Goal: Transaction & Acquisition: Purchase product/service

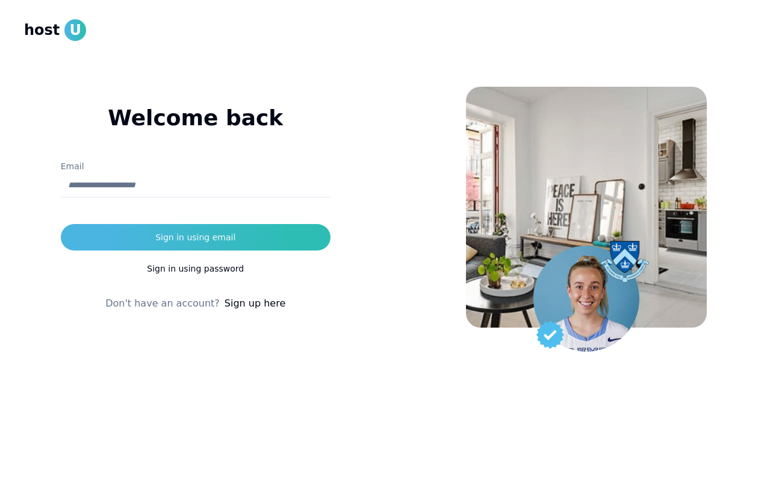
type input "**********"
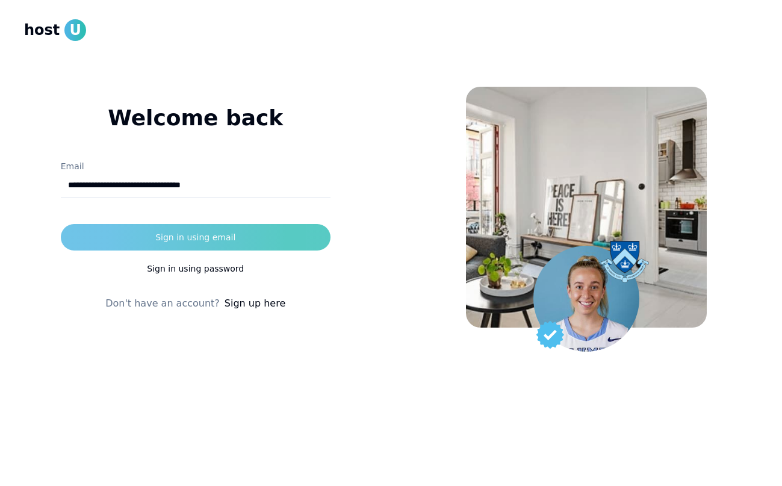
click at [196, 238] on div "Sign in using email" at bounding box center [195, 237] width 80 height 12
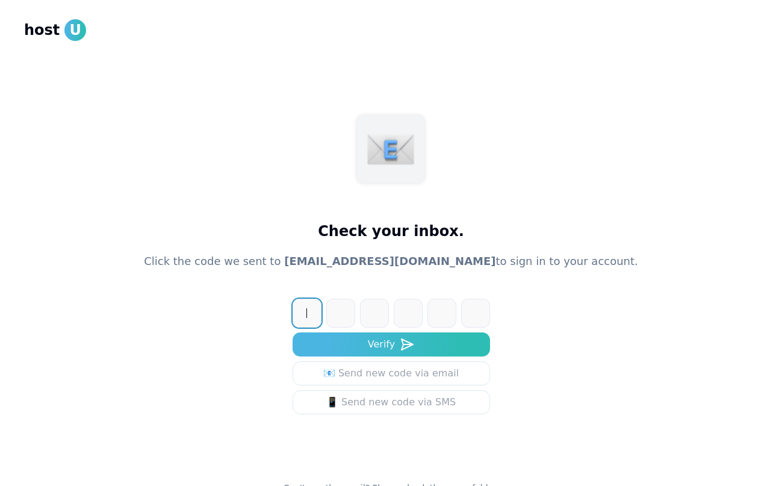
paste input "******"
type input "******"
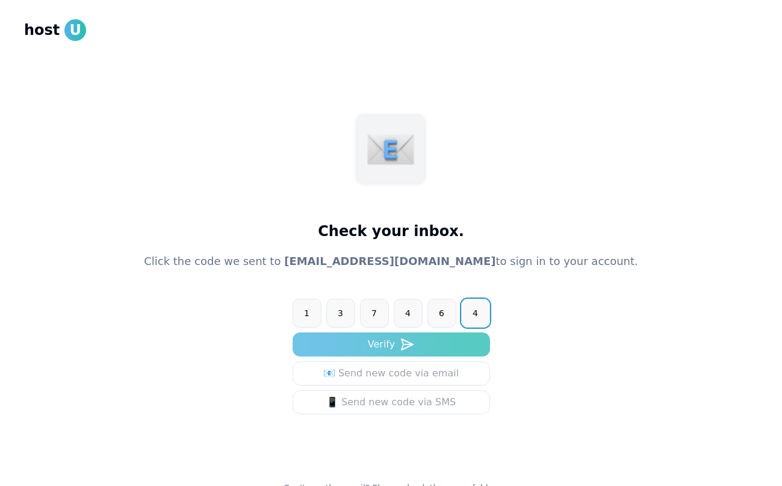
click at [421, 346] on button "Verify" at bounding box center [391, 344] width 197 height 24
click at [418, 343] on button "Verify" at bounding box center [391, 344] width 197 height 24
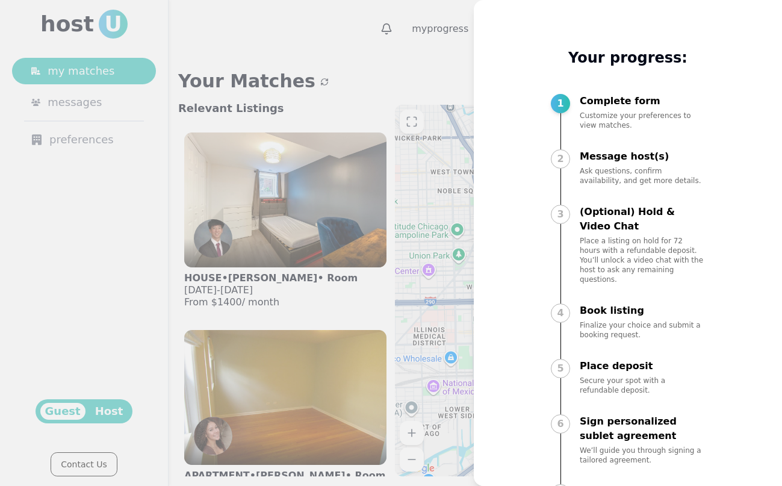
click at [450, 82] on div at bounding box center [391, 243] width 782 height 486
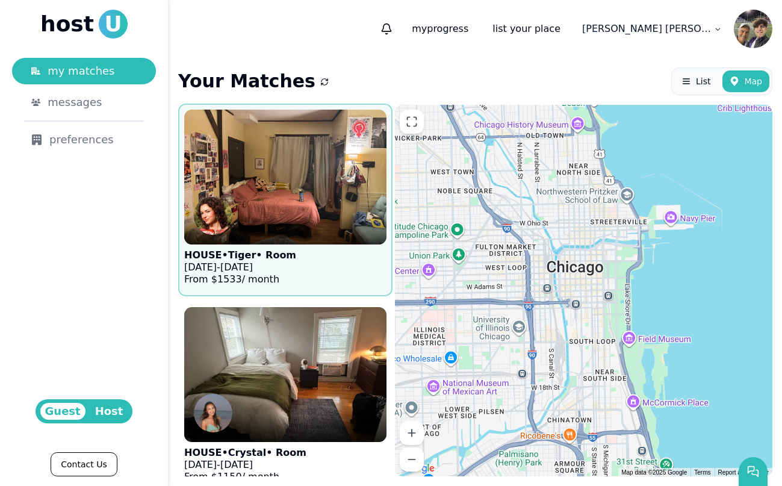
scroll to position [1210, 0]
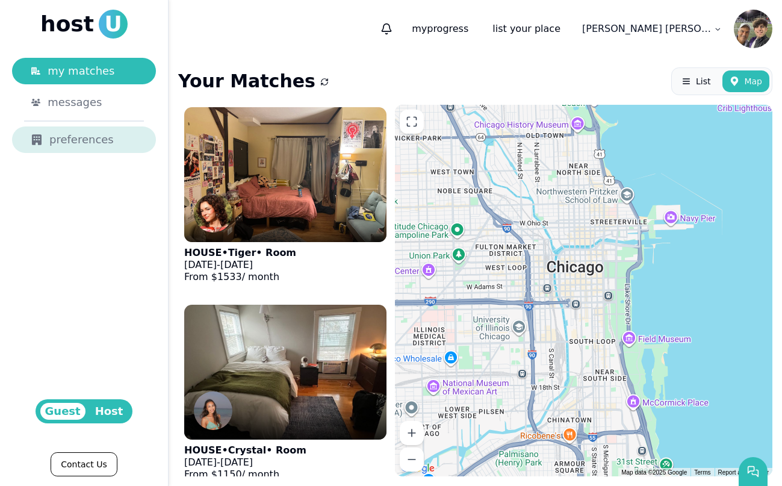
click at [108, 138] on div "preferences" at bounding box center [83, 139] width 105 height 17
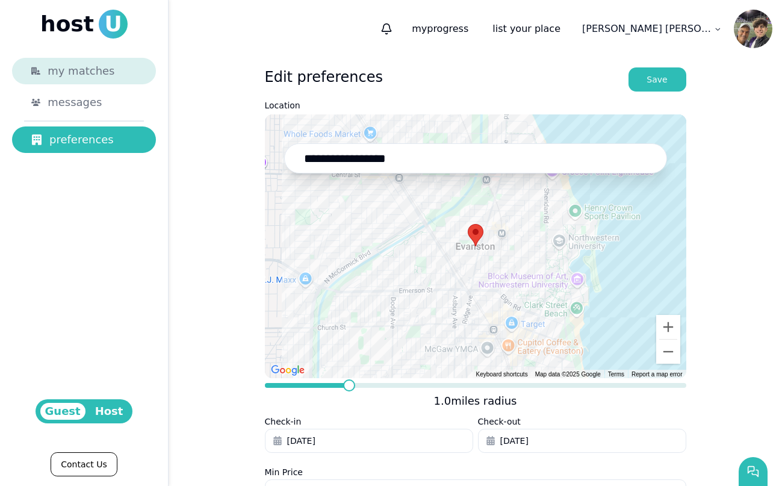
click at [128, 81] on link "my matches" at bounding box center [84, 71] width 144 height 26
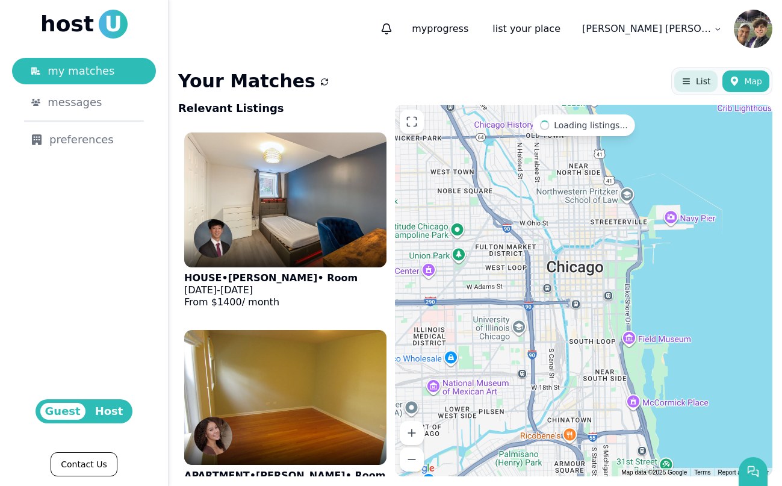
click at [712, 87] on button "List" at bounding box center [695, 81] width 43 height 22
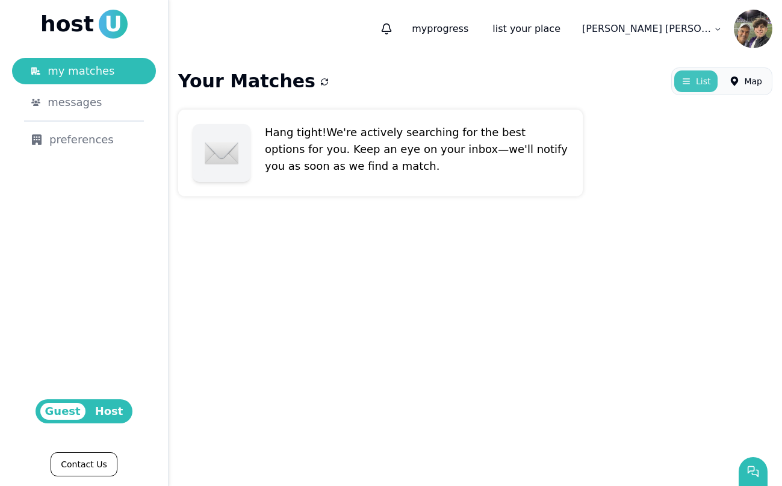
click at [709, 87] on button "List" at bounding box center [695, 81] width 43 height 22
click at [733, 81] on use at bounding box center [734, 81] width 7 height 10
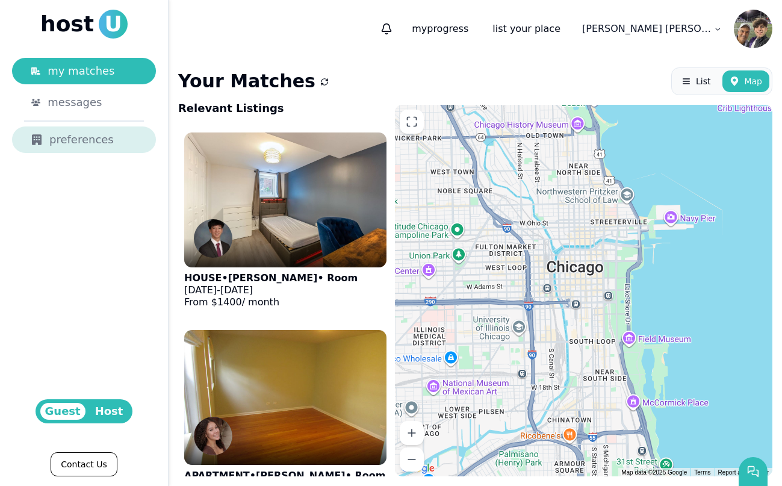
click at [95, 131] on link "preferences" at bounding box center [84, 139] width 144 height 26
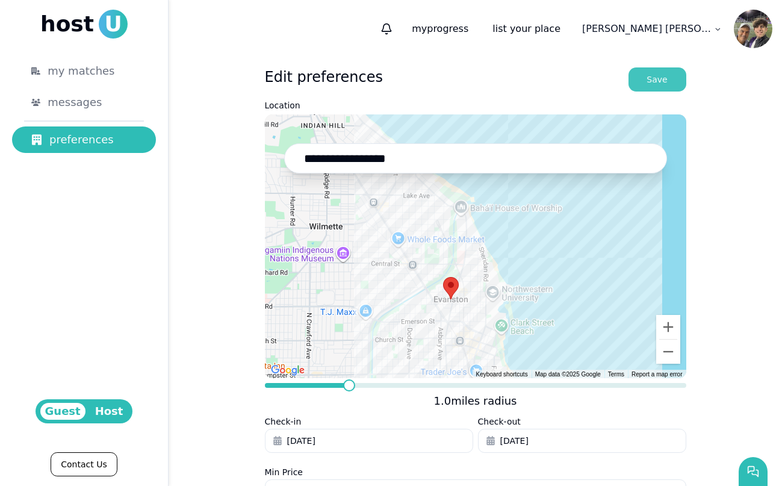
click at [668, 87] on button "Save" at bounding box center [657, 79] width 58 height 24
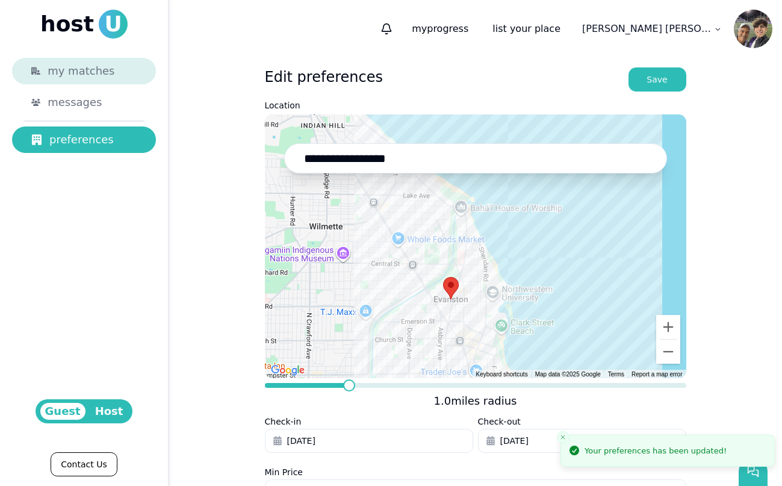
click at [125, 80] on link "my matches" at bounding box center [84, 71] width 144 height 26
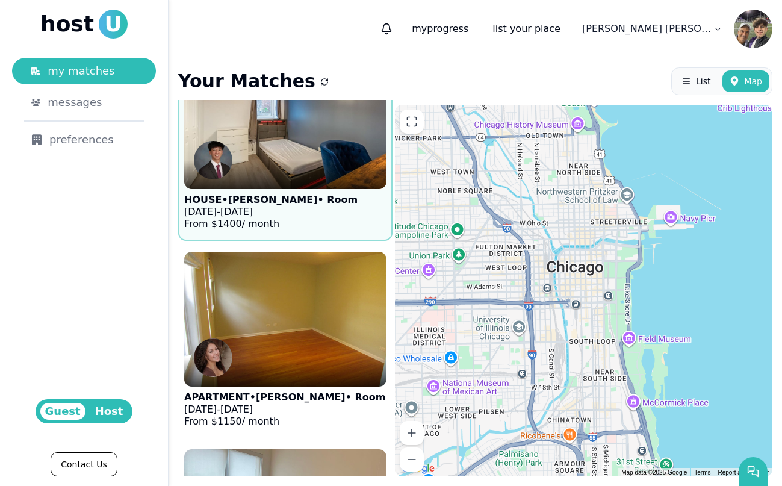
scroll to position [86, 0]
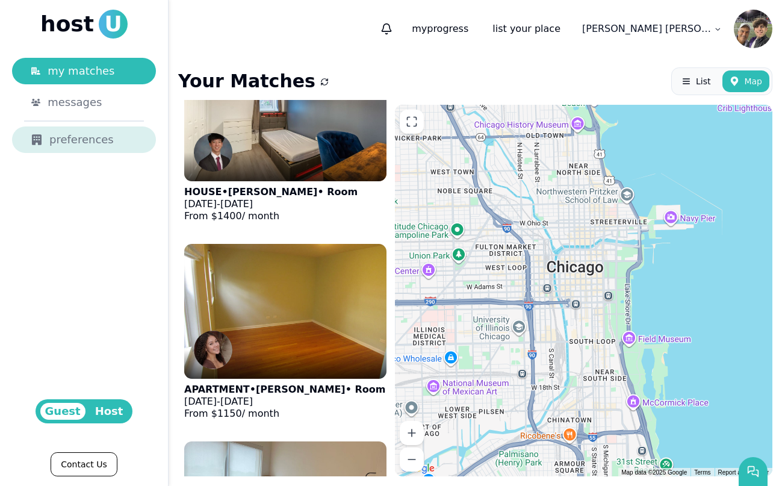
click at [137, 132] on link "preferences" at bounding box center [84, 139] width 144 height 26
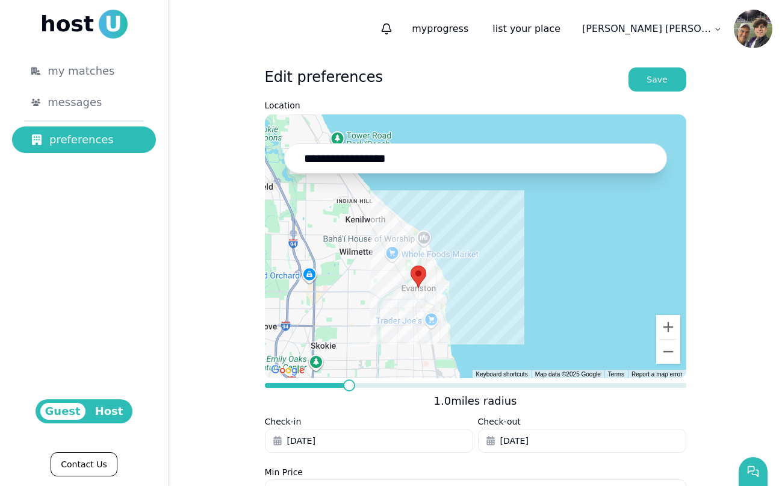
click at [394, 419] on div "Check-in Jan 1, 2025" at bounding box center [369, 439] width 208 height 51
click at [394, 436] on button "Jan 1, 2025" at bounding box center [369, 441] width 208 height 24
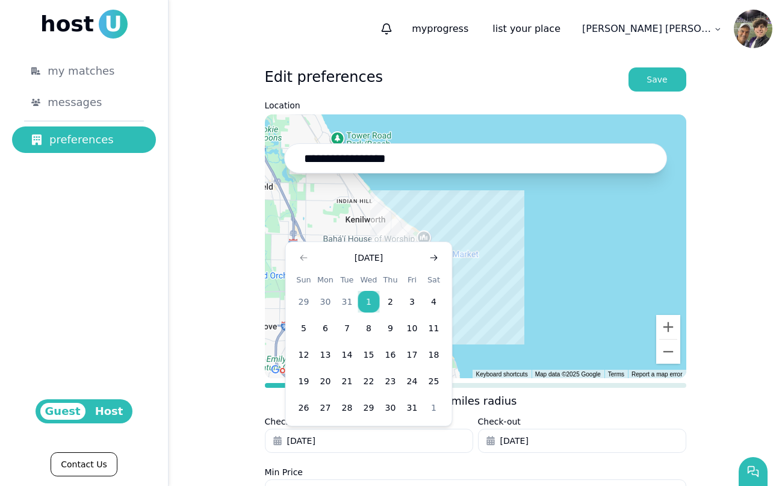
click at [433, 262] on icon "Go to next month" at bounding box center [434, 258] width 10 height 10
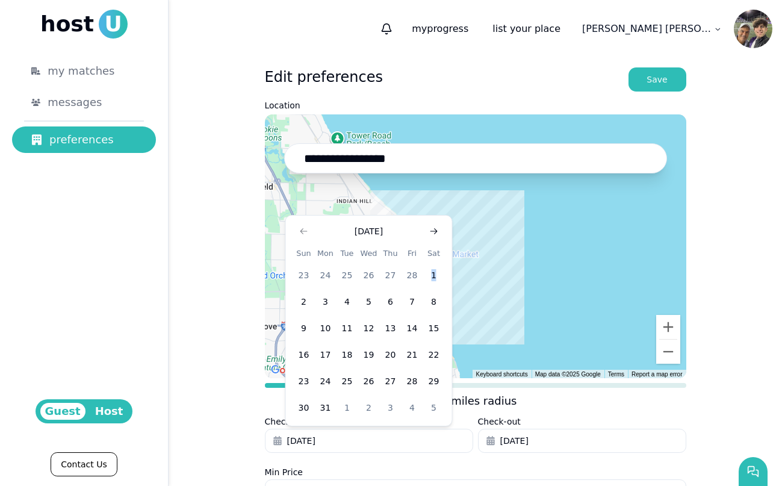
click at [433, 262] on tbody "23 24 25 26 27 28 1 2 3 4 5 6 7 8 9 10 11 12 13 14 15 16 17 18 19 20 21 22 23 2…" at bounding box center [369, 338] width 152 height 159
click at [435, 238] on button "Go to next month" at bounding box center [434, 231] width 17 height 17
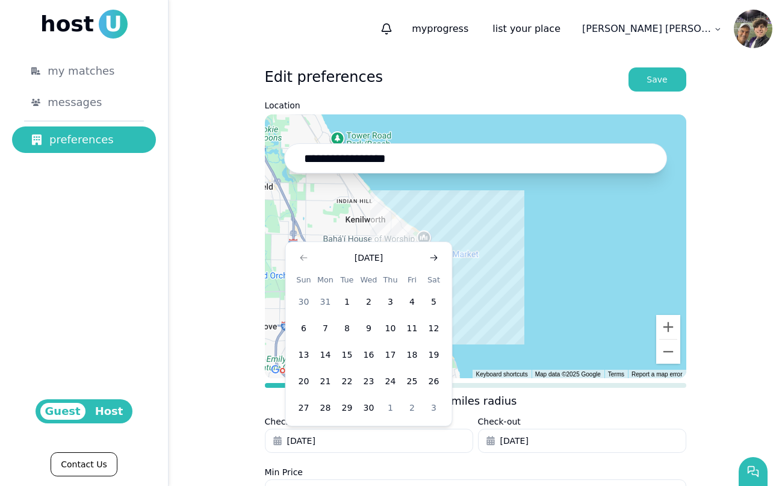
click at [435, 238] on div at bounding box center [475, 246] width 421 height 264
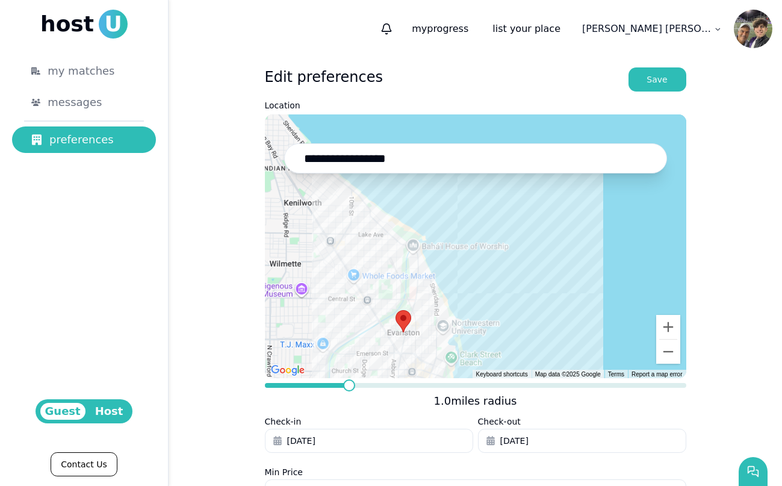
type input "**********"
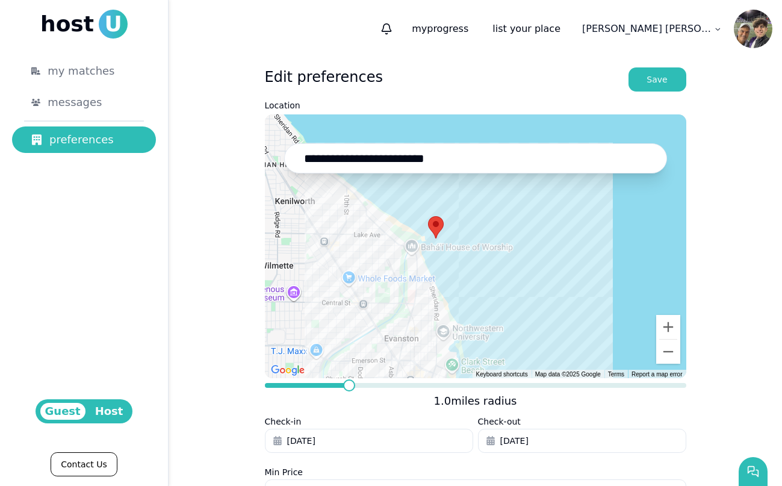
click at [365, 447] on button "Jan 1, 2025" at bounding box center [369, 441] width 208 height 24
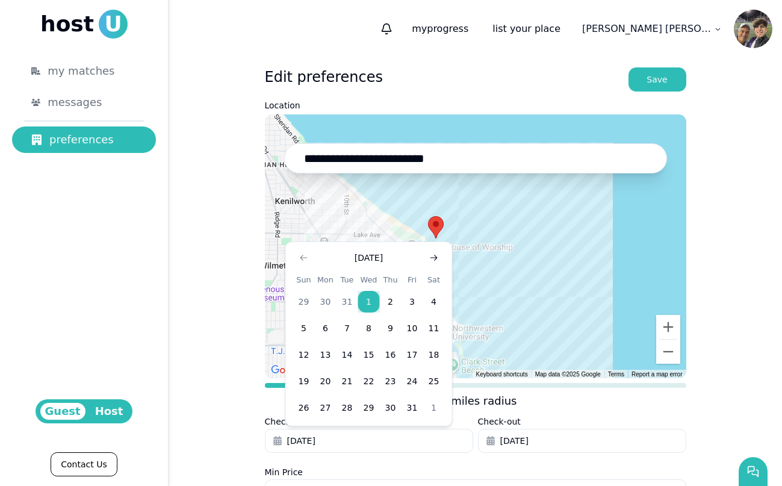
click at [434, 256] on icon "Go to next month" at bounding box center [434, 258] width 10 height 10
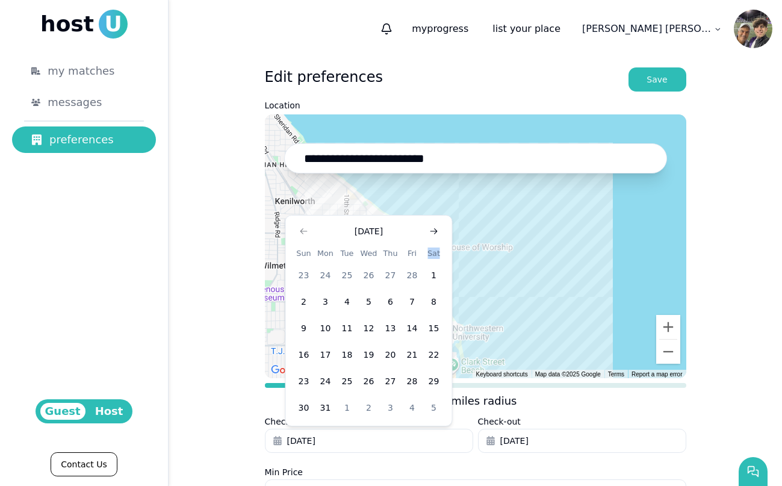
click at [434, 256] on th "Sat" at bounding box center [434, 253] width 22 height 13
click at [383, 232] on div "Mar, 2025" at bounding box center [369, 231] width 28 height 12
click at [349, 442] on button "Jan 1, 2025" at bounding box center [369, 441] width 208 height 24
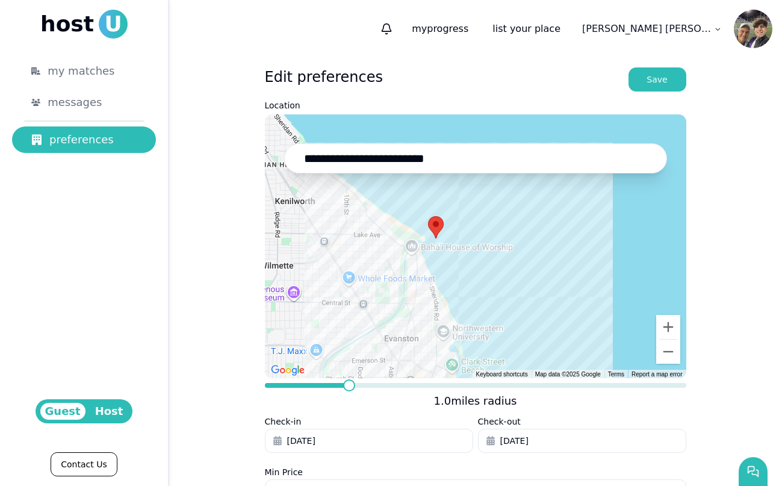
click at [341, 439] on button "Jan 1, 2025" at bounding box center [369, 441] width 208 height 24
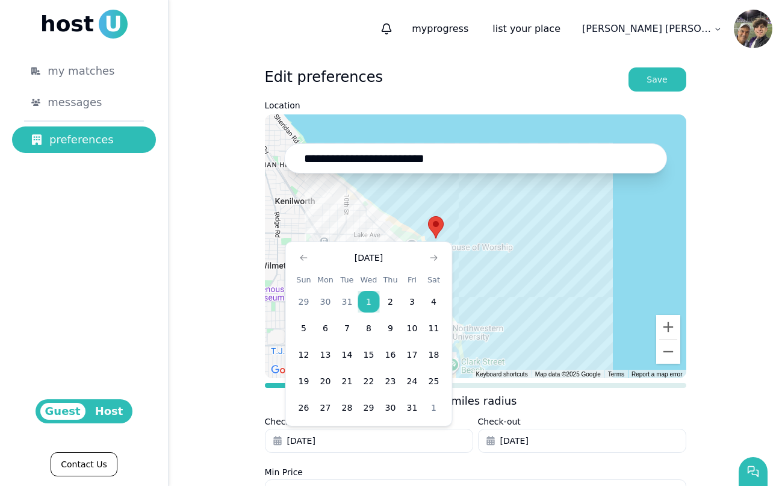
click at [441, 269] on div "Jan, 2025 Sun Mon Tue Wed Thu Fri Sat 29 30 31 1 2 3 4 5 6 7 8 9 10 11 12 13 14…" at bounding box center [369, 333] width 152 height 169
click at [439, 263] on button "Go to next month" at bounding box center [434, 257] width 17 height 17
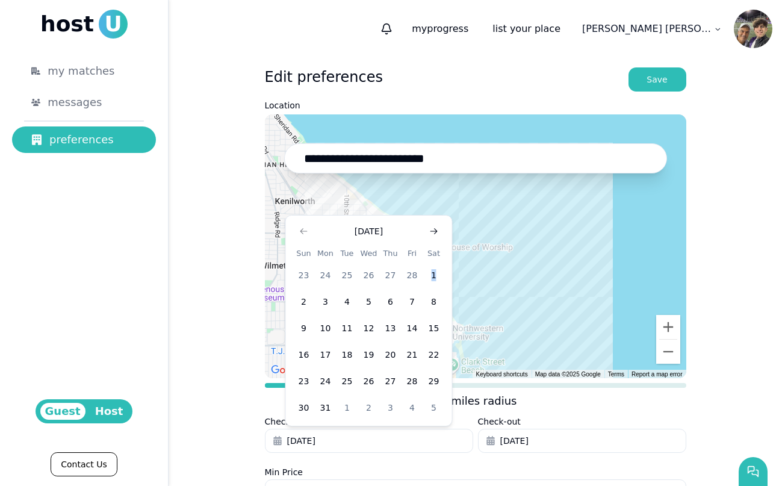
click at [439, 263] on tbody "23 24 25 26 27 28 1 2 3 4 5 6 7 8 9 10 11 12 13 14 15 16 17 18 19 20 21 22 23 2…" at bounding box center [369, 338] width 152 height 159
click at [436, 234] on icon "Go to next month" at bounding box center [434, 231] width 10 height 10
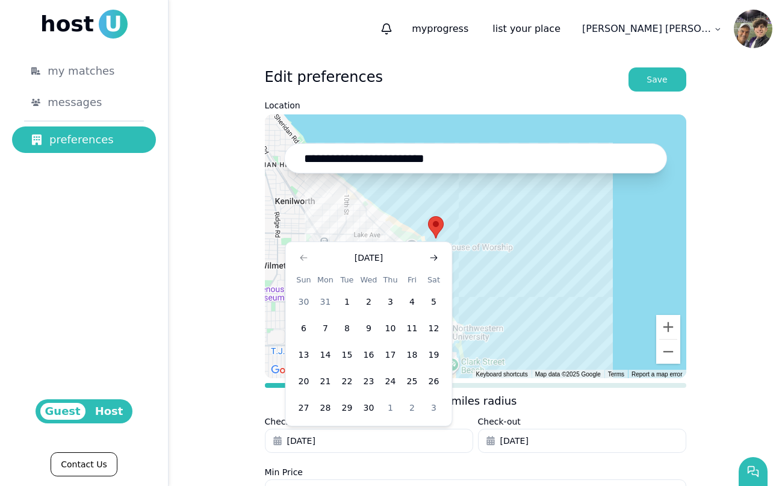
click at [435, 257] on icon "Go to next month" at bounding box center [434, 258] width 10 height 10
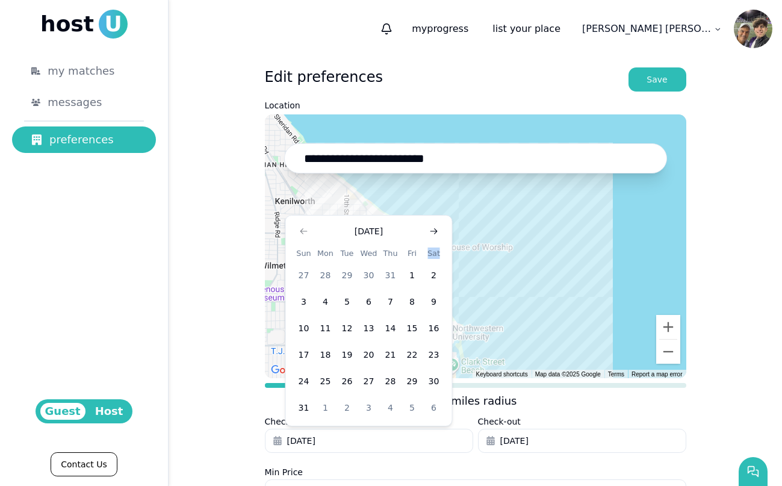
click at [435, 257] on th "Sat" at bounding box center [434, 253] width 22 height 13
click at [436, 233] on icon "Go to next month" at bounding box center [434, 231] width 10 height 10
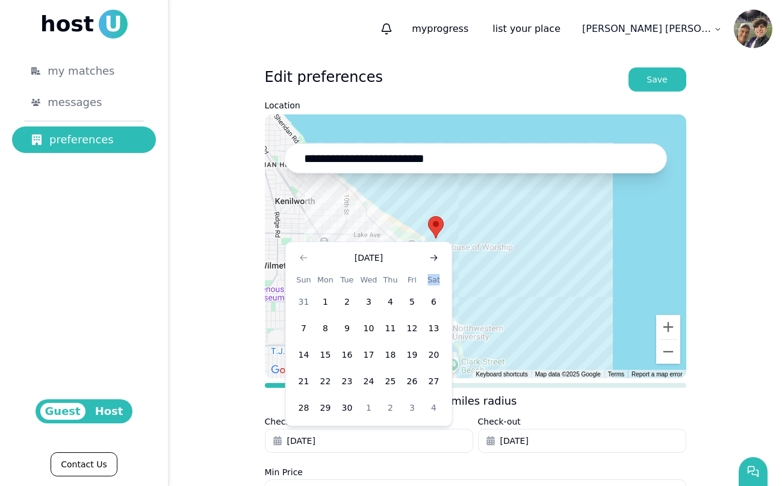
click at [436, 262] on button "Go to next month" at bounding box center [434, 257] width 17 height 17
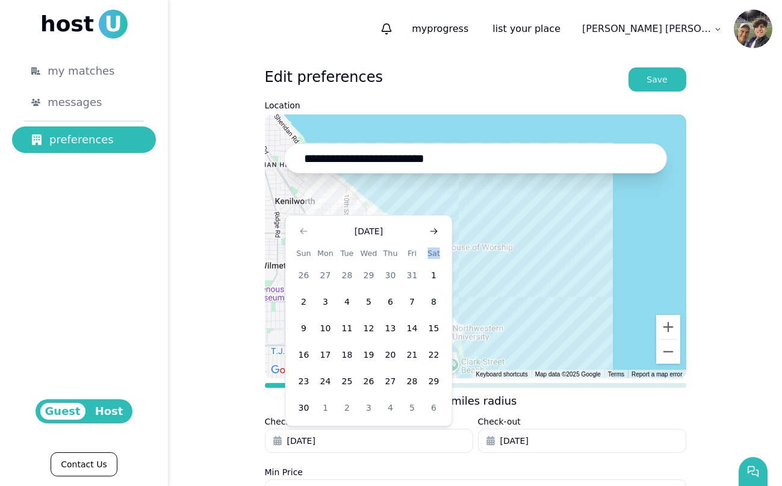
click at [432, 229] on icon "Go to next month" at bounding box center [434, 231] width 10 height 10
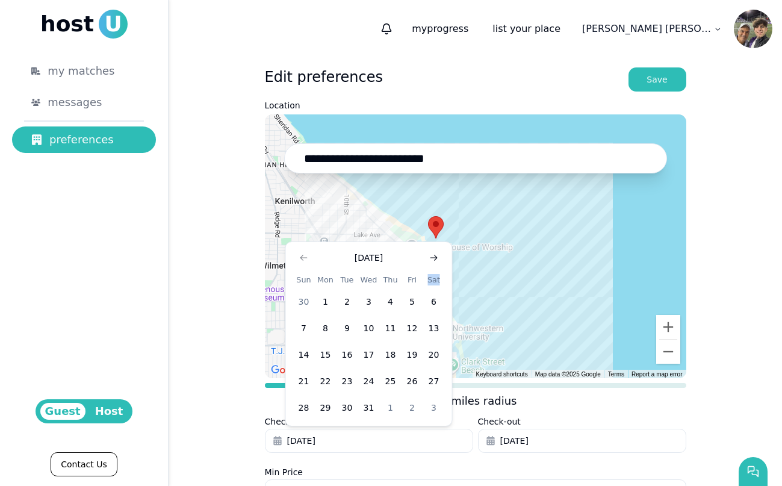
click at [434, 257] on icon "Go to next month" at bounding box center [434, 258] width 10 height 10
click at [392, 303] on button "1" at bounding box center [391, 302] width 22 height 22
click at [549, 450] on button "May 30, 2026" at bounding box center [582, 441] width 208 height 24
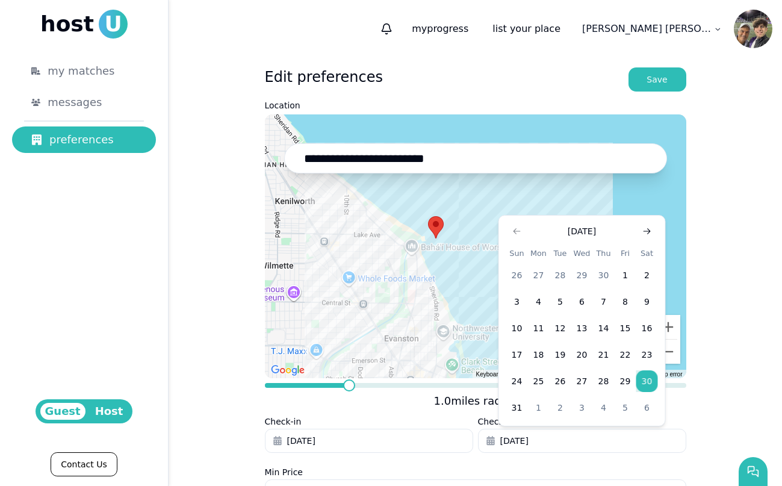
click at [646, 226] on button "Go to next month" at bounding box center [647, 231] width 17 height 17
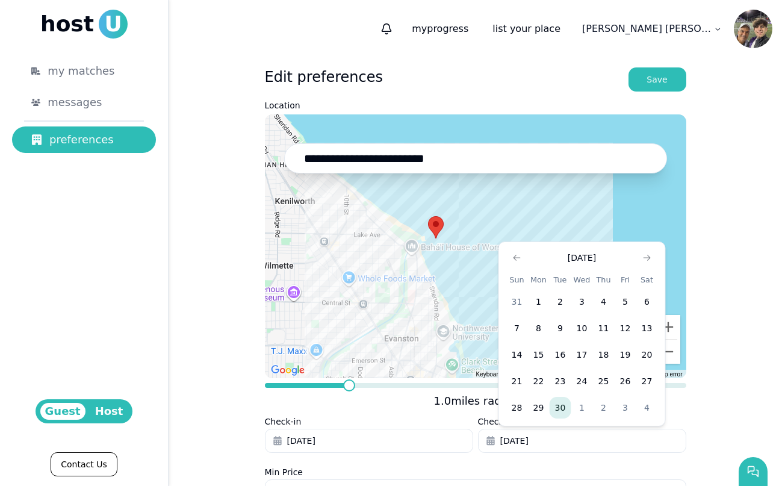
click at [565, 402] on button "30" at bounding box center [561, 408] width 22 height 22
click at [736, 210] on div "**********" at bounding box center [475, 370] width 613 height 625
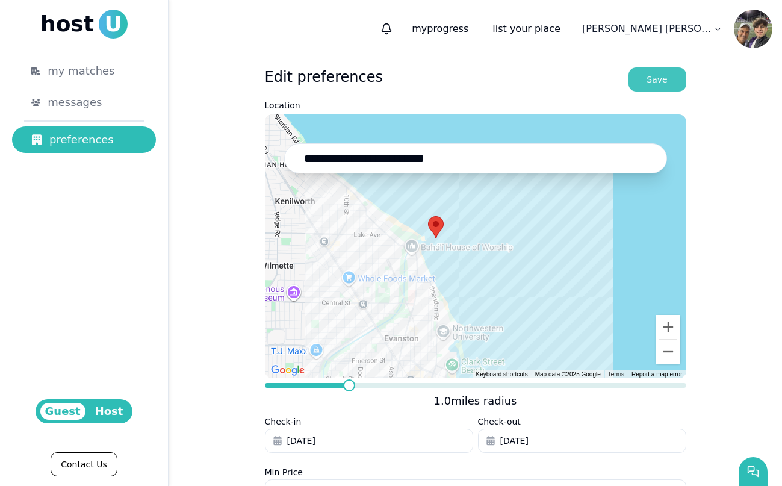
click at [669, 87] on button "Save" at bounding box center [657, 79] width 58 height 24
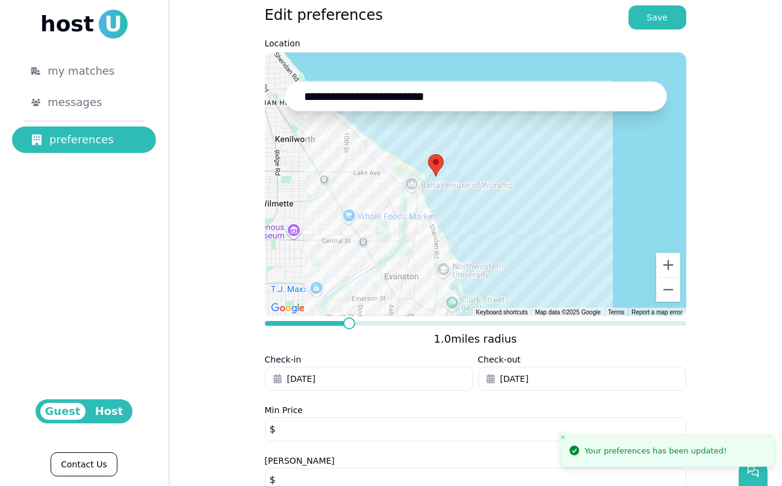
scroll to position [78, 0]
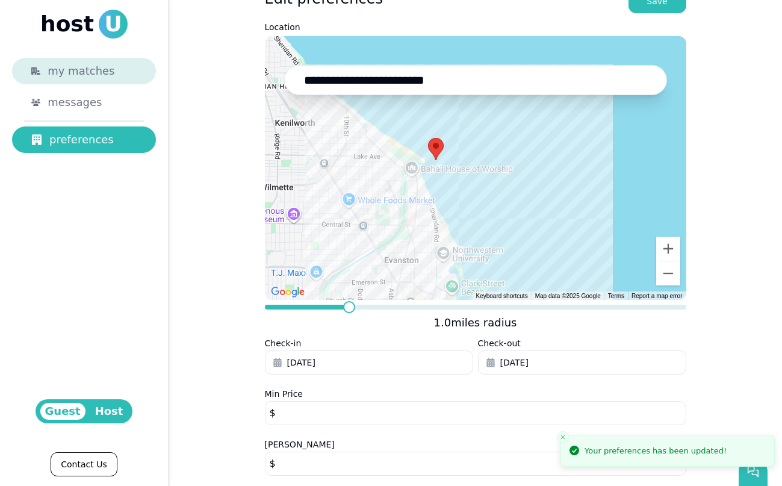
click at [122, 78] on div "my matches" at bounding box center [92, 71] width 89 height 17
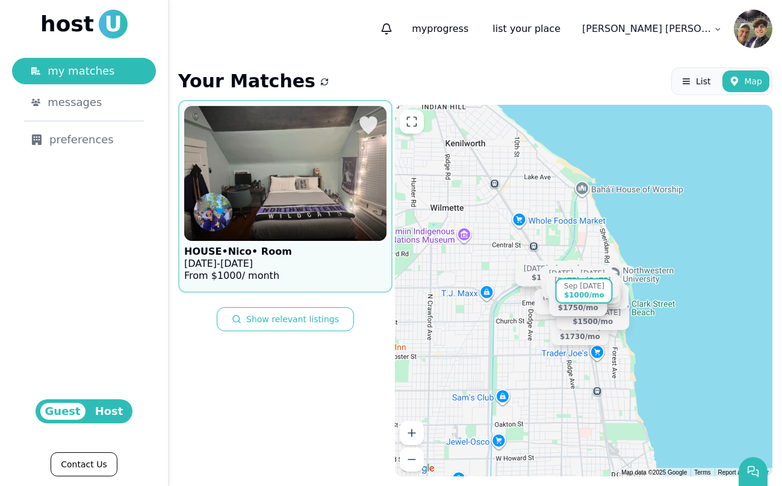
click at [339, 260] on figure "HOUSE • Nico • Room Sep 1 - Aug 29, 2026 From $ 1000 / month" at bounding box center [285, 196] width 202 height 181
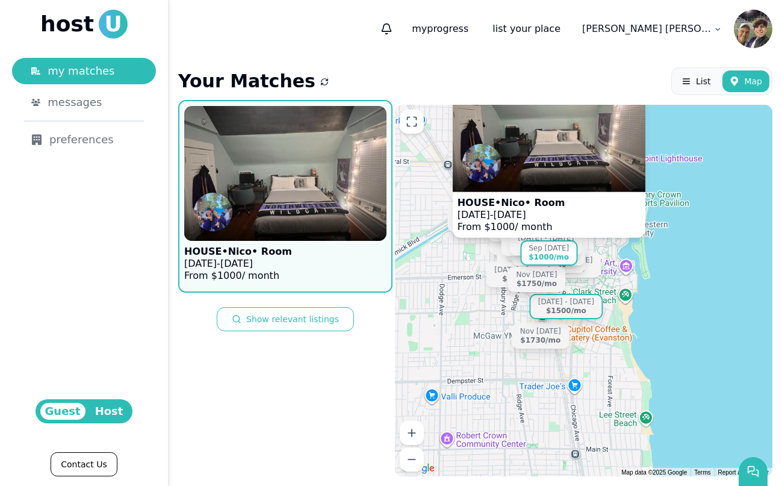
click at [580, 301] on div "Jan 7 - Mar 29" at bounding box center [566, 301] width 56 height 9
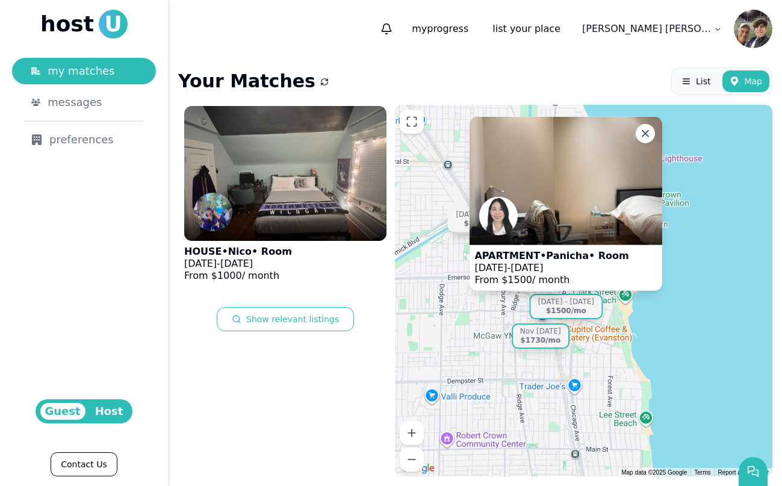
click at [569, 338] on div "Nov 26 - Mar 27 $1730 /mo" at bounding box center [540, 335] width 58 height 25
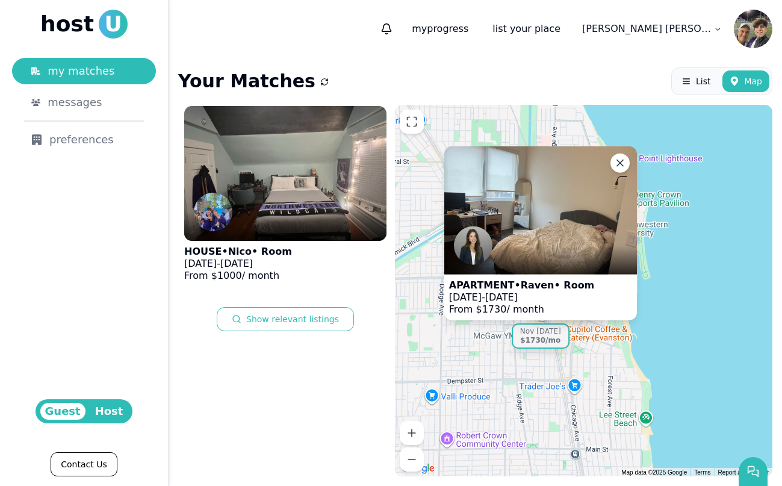
click at [681, 307] on div "Sep 1 - Aug 29 $1000 /mo Aug 31 - Dec 30 $1400 /mo Aug 31 - Jan 3 $1150 /mo Nov…" at bounding box center [583, 290] width 377 height 371
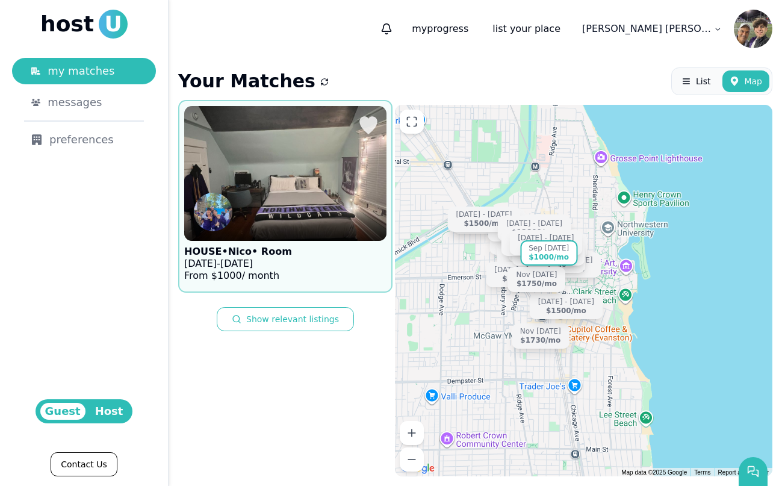
click at [273, 237] on div at bounding box center [285, 226] width 202 height 29
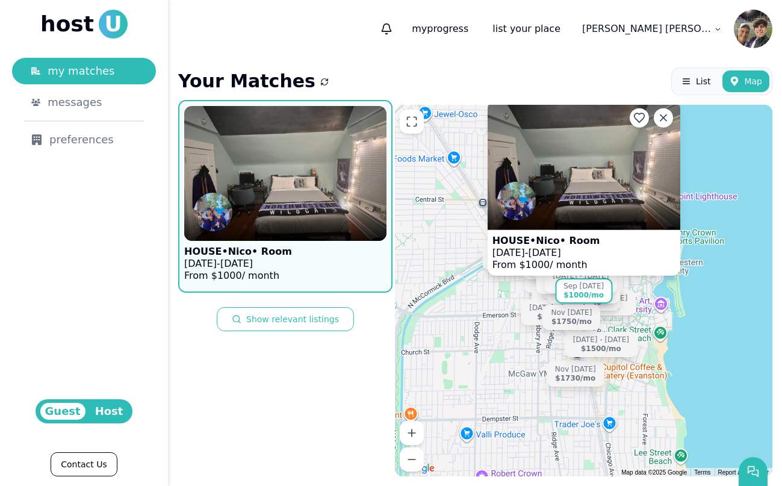
click at [550, 234] on figcaption "HOUSE • Nico • Room Sep 1 - Aug 29, 2026 From $ 1000 / month" at bounding box center [545, 252] width 117 height 46
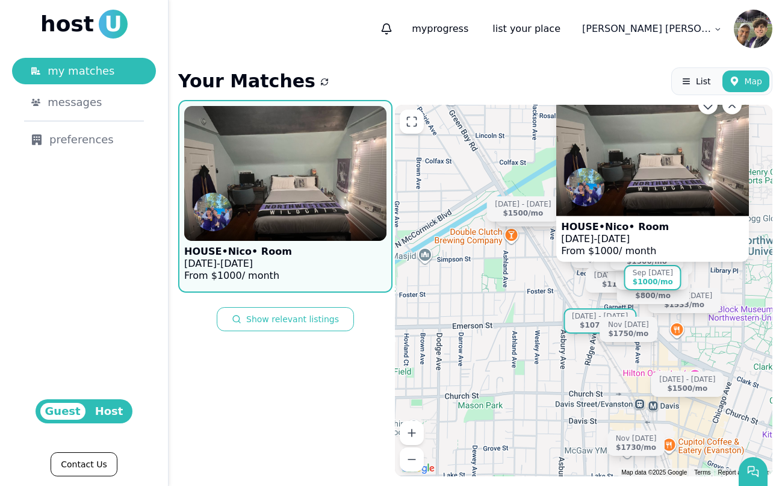
click at [587, 332] on div "Sep 1 - Dec 31 $1075 /mo" at bounding box center [599, 320] width 73 height 25
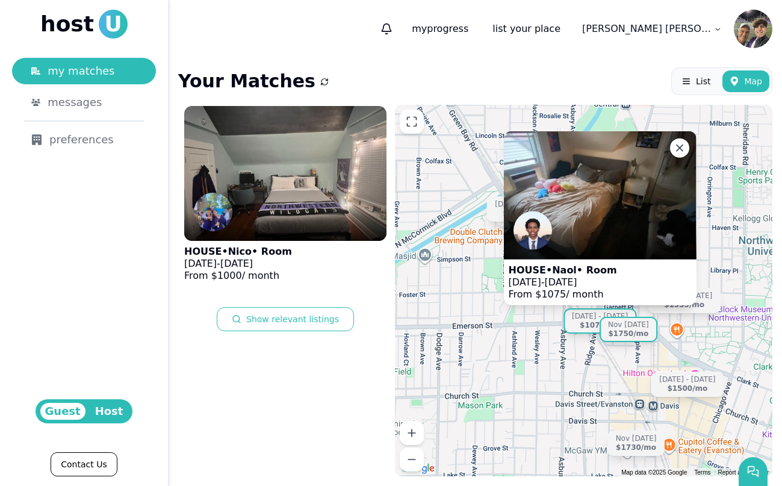
click at [625, 339] on div "Nov 23 - Mar 29 $1750 /mo" at bounding box center [628, 329] width 58 height 25
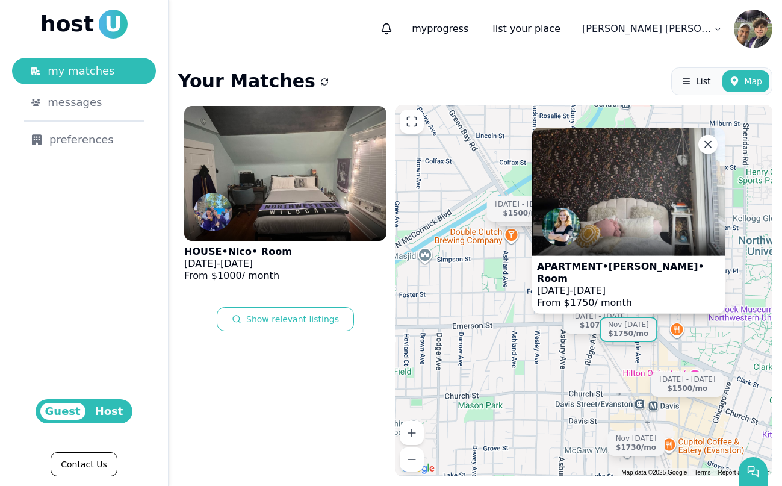
click at [655, 288] on p "Nov 23 - Mar 29, 2026" at bounding box center [627, 291] width 183 height 12
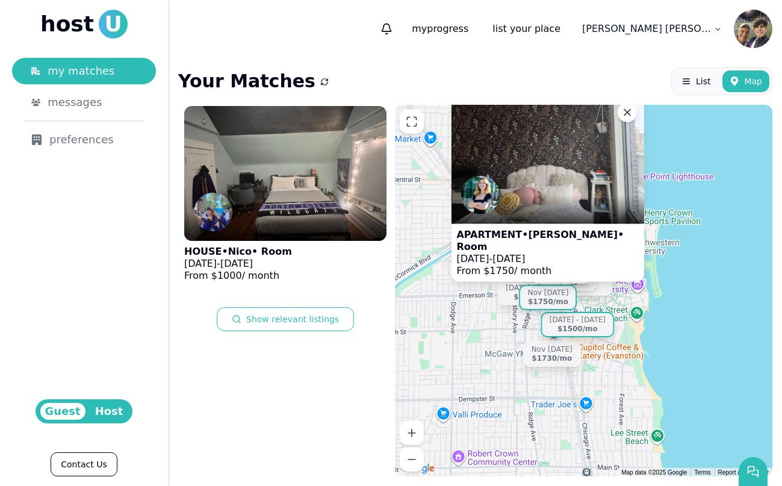
click at [598, 327] on div "Jan 7 - Mar 29 $1500 /mo" at bounding box center [577, 323] width 73 height 25
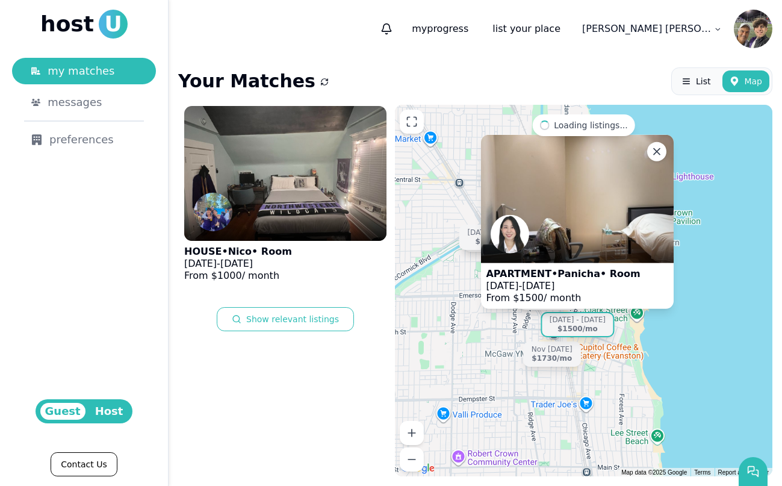
click at [549, 266] on figcaption "APARTMENT • Panicha • Room Jan 7 - Mar 29, 2026 From $ 1500 / month" at bounding box center [563, 285] width 164 height 46
click at [480, 354] on div "Sep 1 - Aug 29 $1000 /mo APARTMENT • Panicha • Room Jan 7 - Mar 29, 2026 From $…" at bounding box center [583, 290] width 377 height 371
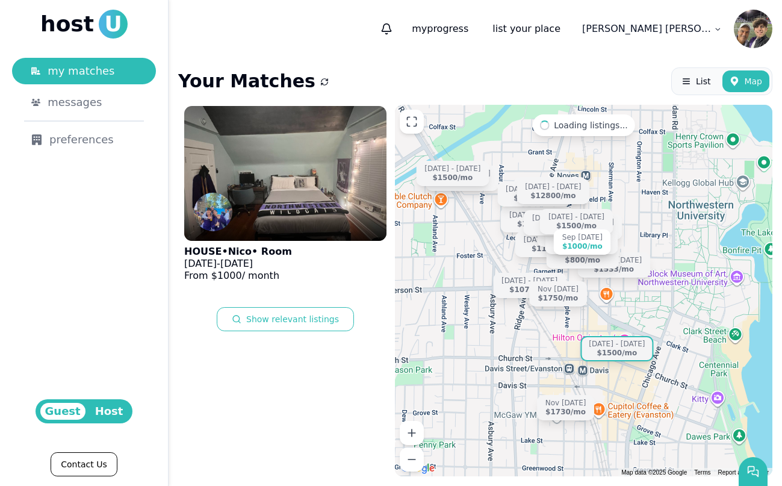
click at [623, 353] on div "$1500 /mo" at bounding box center [617, 352] width 40 height 9
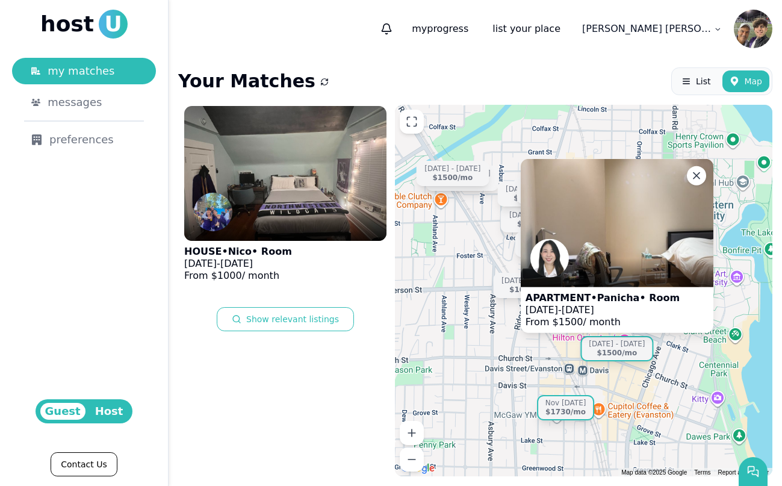
click at [578, 399] on div "Nov 26 - Mar 27" at bounding box center [565, 403] width 41 height 9
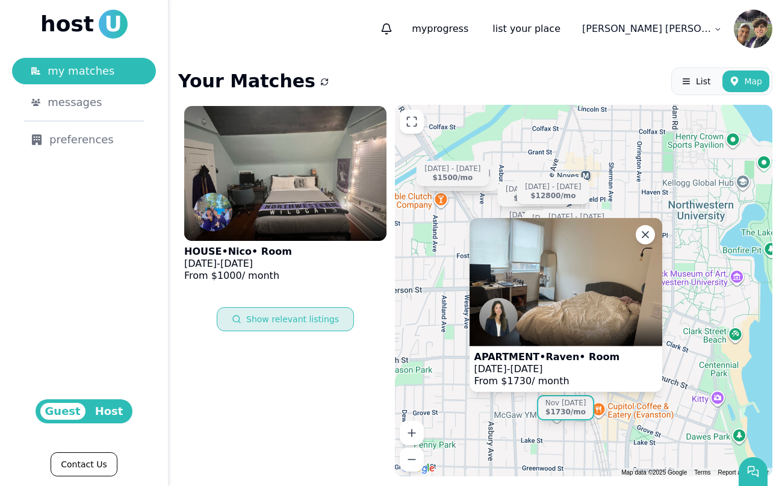
click at [311, 309] on button "Show relevant listings" at bounding box center [285, 319] width 137 height 24
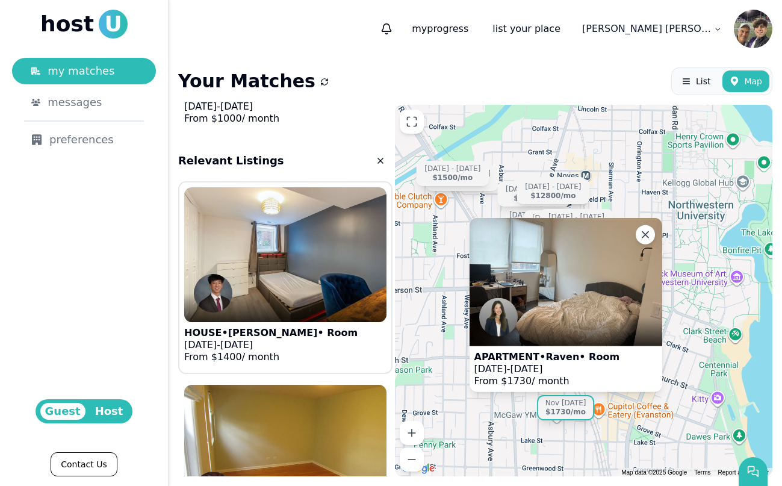
scroll to position [158, 0]
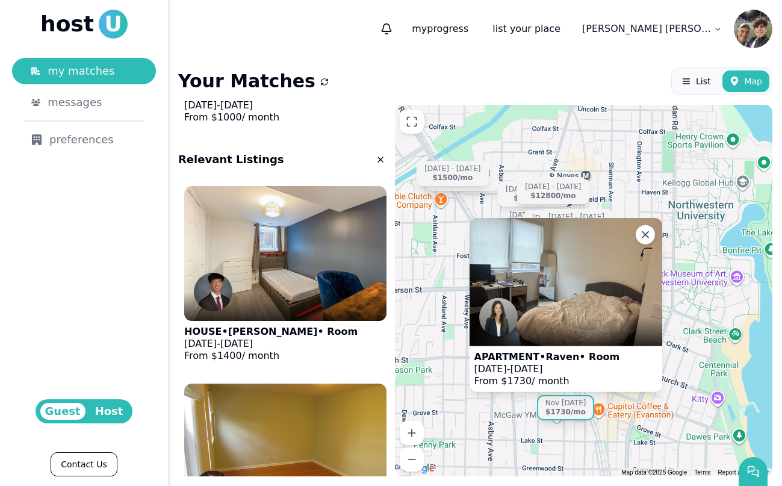
click at [550, 402] on div "Nov 26 - Mar 27" at bounding box center [565, 403] width 41 height 9
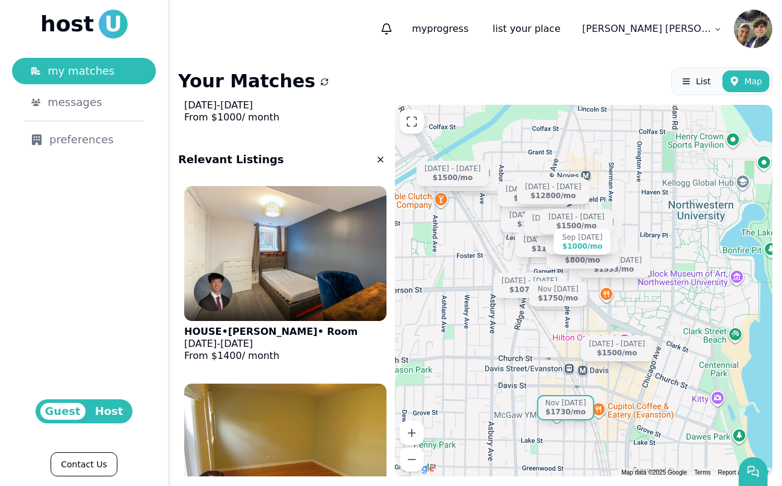
click at [564, 404] on div "Nov 26 - Mar 27" at bounding box center [565, 403] width 41 height 9
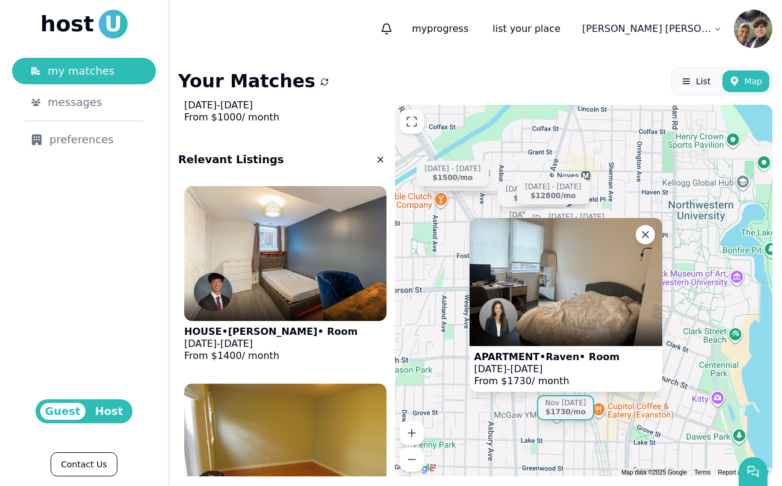
click at [574, 336] on div at bounding box center [565, 331] width 193 height 29
click at [449, 296] on div "Sep 1 - Aug 29 $1000 /mo Aug 31 - Dec 30 $1400 /mo Aug 31 - Jan 3 $1150 /mo Nov…" at bounding box center [583, 290] width 377 height 371
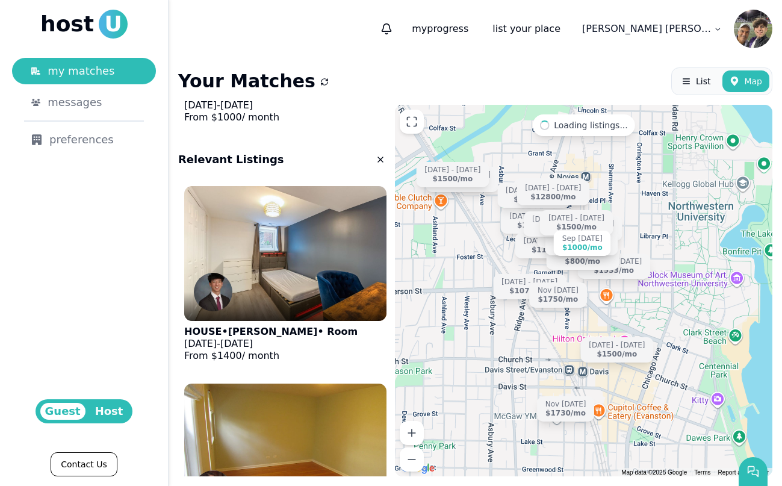
click at [644, 231] on div "Sep 1 - Aug 29 $1000 /mo Aug 31 - Dec 30 $1400 /mo Aug 31 - Jan 3 $1150 /mo Nov…" at bounding box center [583, 290] width 377 height 371
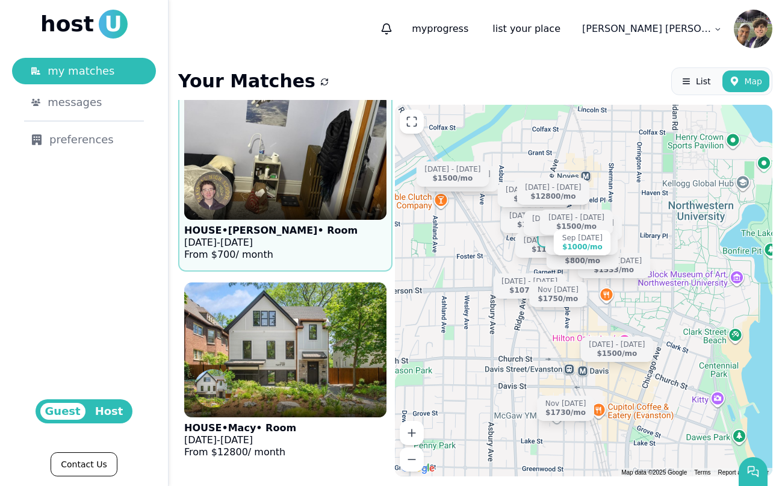
scroll to position [2634, 0]
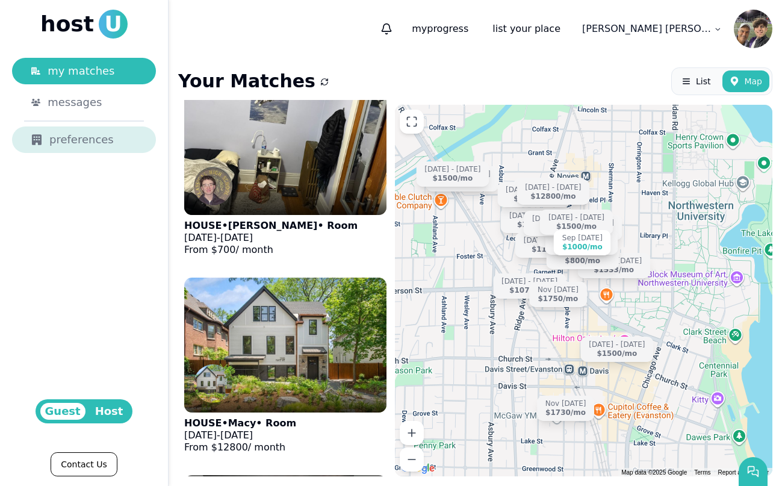
click at [119, 133] on div "preferences" at bounding box center [83, 139] width 105 height 17
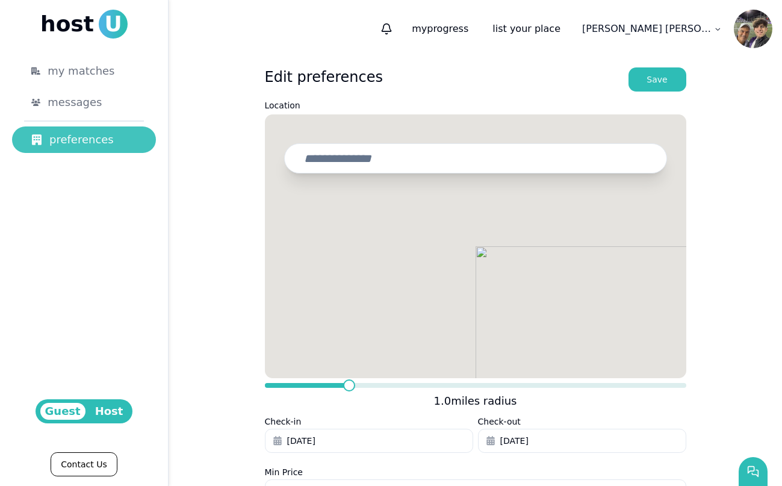
type input "**********"
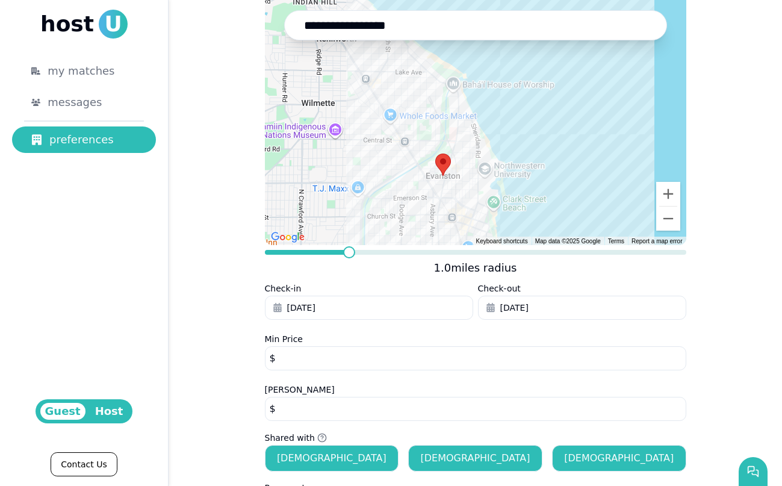
scroll to position [180, 0]
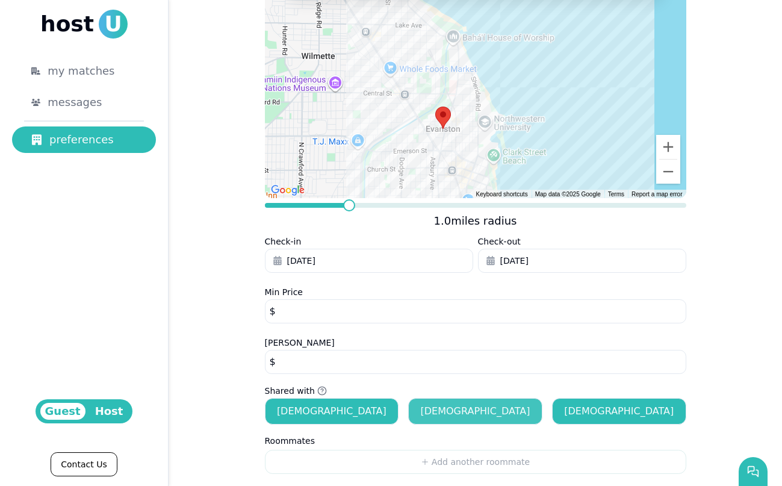
click at [450, 412] on button "Male" at bounding box center [475, 411] width 134 height 26
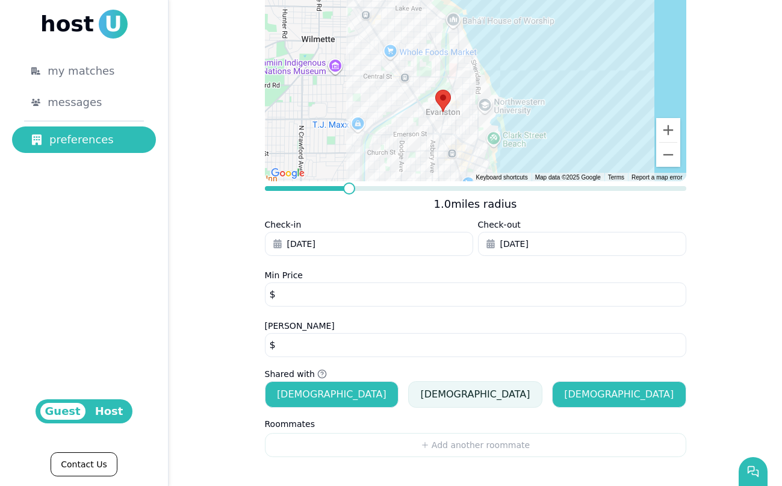
click at [462, 390] on button "Male" at bounding box center [475, 394] width 134 height 26
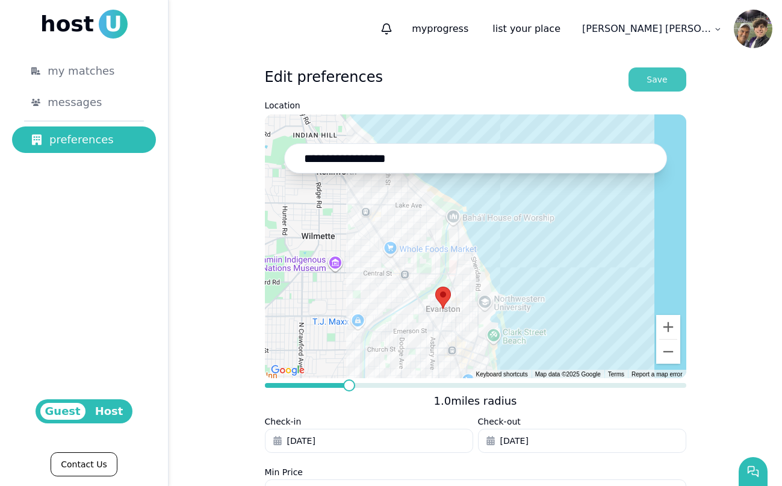
scroll to position [0, 0]
click at [661, 87] on button "Save" at bounding box center [657, 79] width 58 height 24
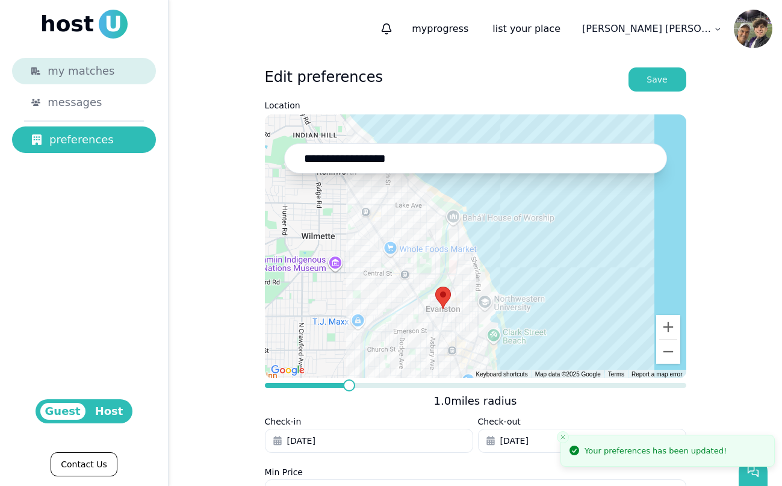
click at [100, 84] on link "my matches" at bounding box center [84, 71] width 144 height 26
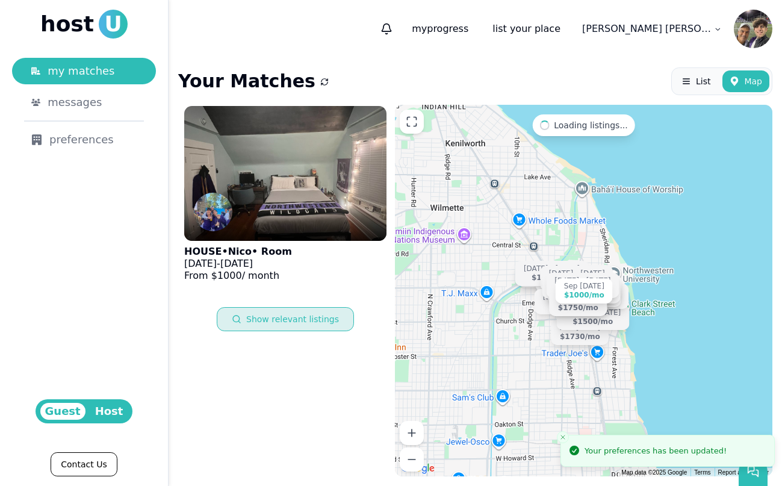
click at [326, 323] on button "Show relevant listings" at bounding box center [285, 319] width 137 height 24
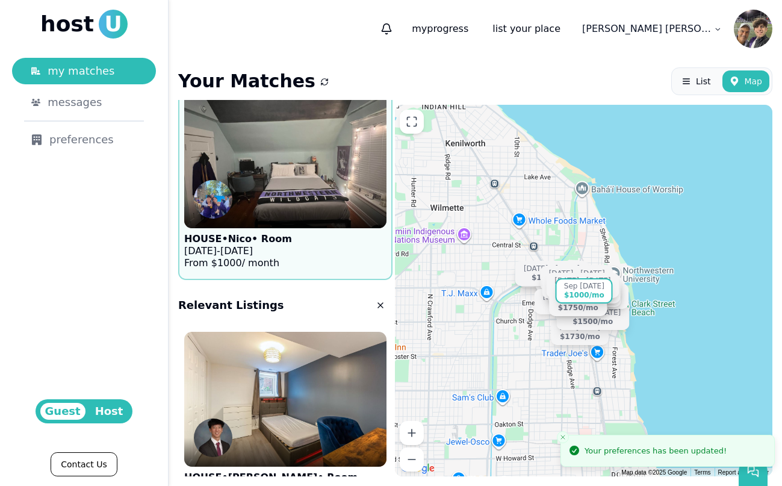
scroll to position [16, 0]
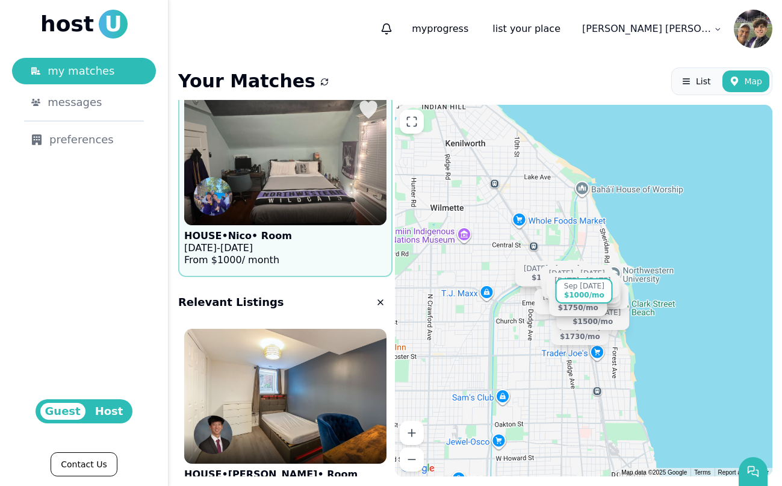
click at [346, 241] on figure "HOUSE • Nico • Room Sep 1 - Aug 29, 2026 From $ 1000 / month" at bounding box center [285, 180] width 202 height 181
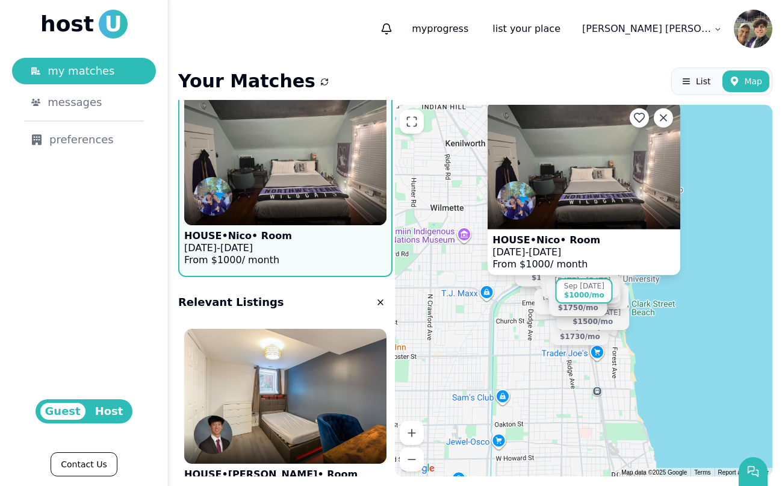
click at [534, 231] on figcaption "HOUSE • Nico • Room Sep 1 - Aug 29, 2026 From $ 1000 / month" at bounding box center [546, 252] width 117 height 46
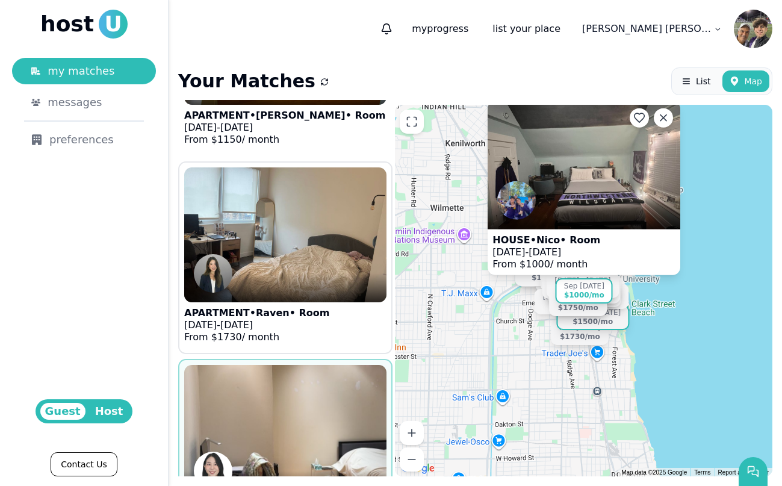
scroll to position [567, 0]
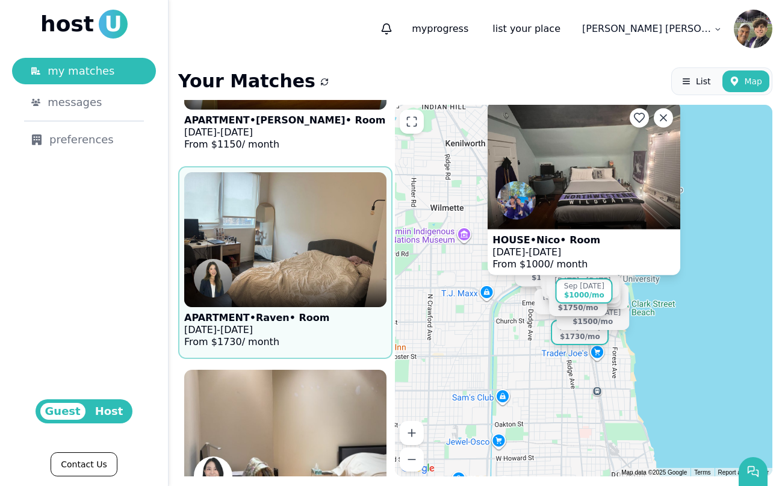
click at [347, 249] on img at bounding box center [285, 240] width 223 height 148
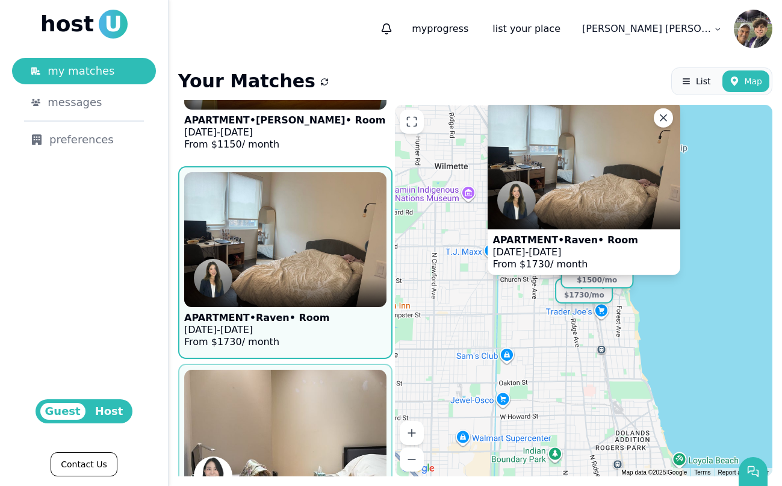
click at [312, 432] on img at bounding box center [285, 437] width 223 height 148
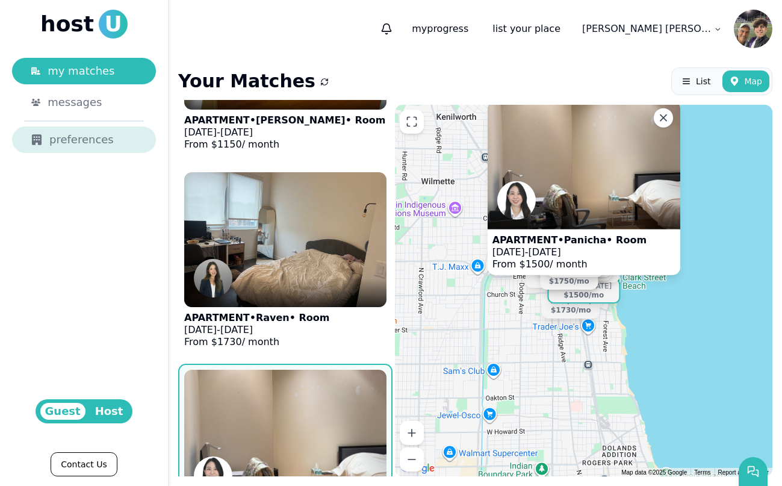
click at [107, 132] on div "preferences" at bounding box center [83, 139] width 105 height 17
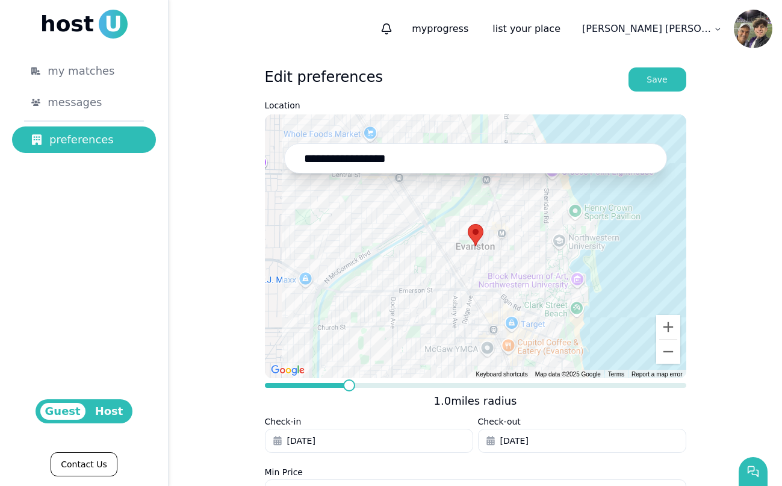
drag, startPoint x: 353, startPoint y: 160, endPoint x: 273, endPoint y: 160, distance: 79.5
click at [273, 160] on div "**********" at bounding box center [475, 246] width 421 height 264
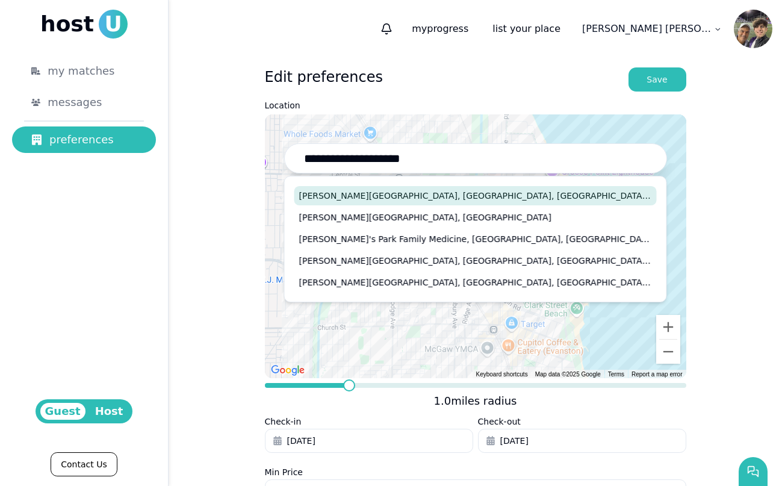
click at [417, 197] on button "Rogers Park, Chicago, IL, USA" at bounding box center [475, 195] width 362 height 19
type input "**********"
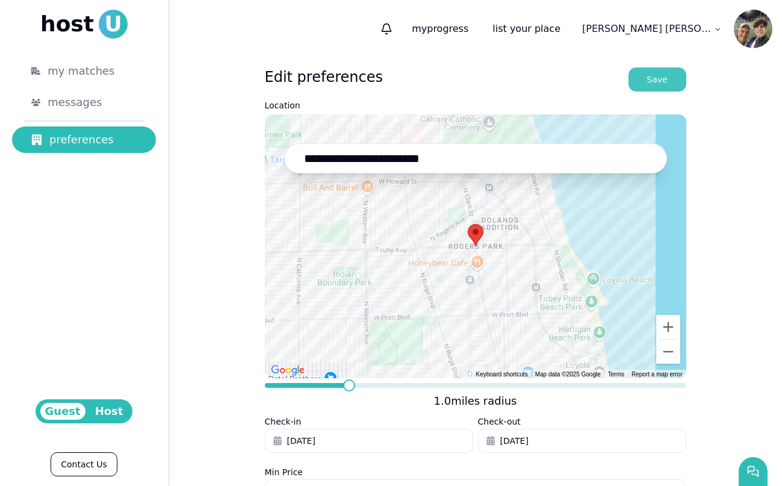
click at [666, 89] on button "Save" at bounding box center [657, 79] width 58 height 24
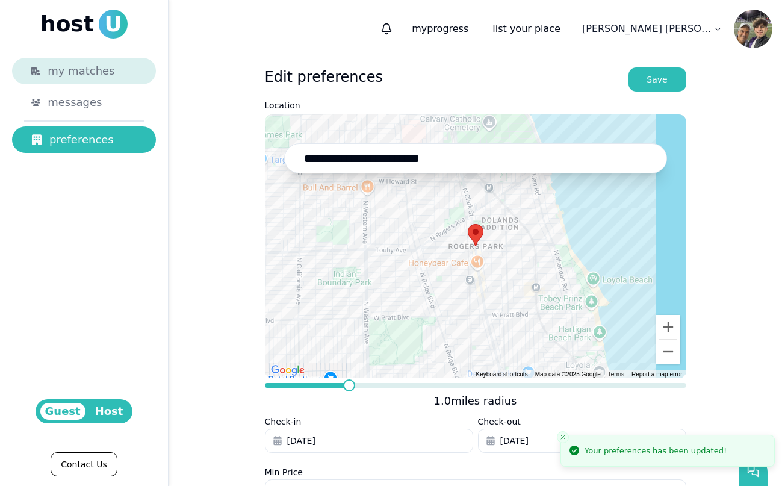
click at [81, 67] on span "my matches" at bounding box center [81, 71] width 67 height 17
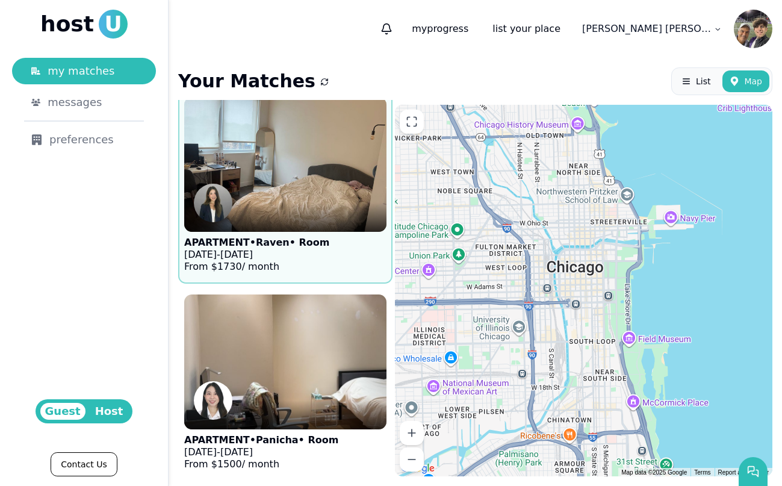
scroll to position [429, 0]
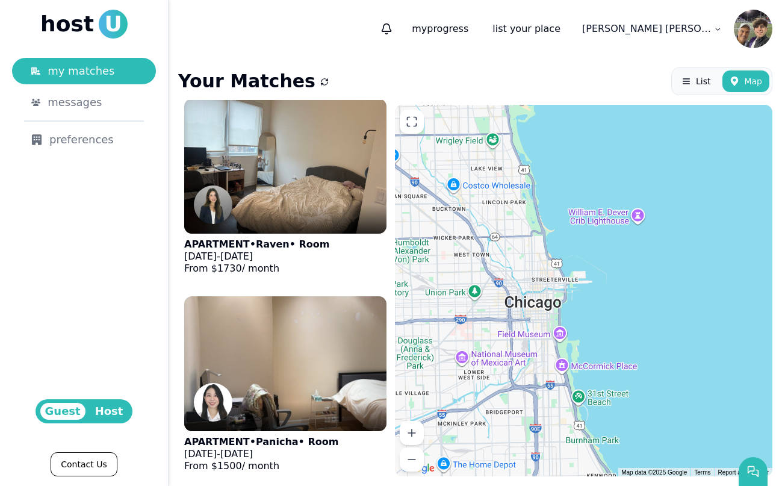
drag, startPoint x: 503, startPoint y: 196, endPoint x: 530, endPoint y: 346, distance: 152.3
click at [530, 346] on div at bounding box center [583, 290] width 377 height 371
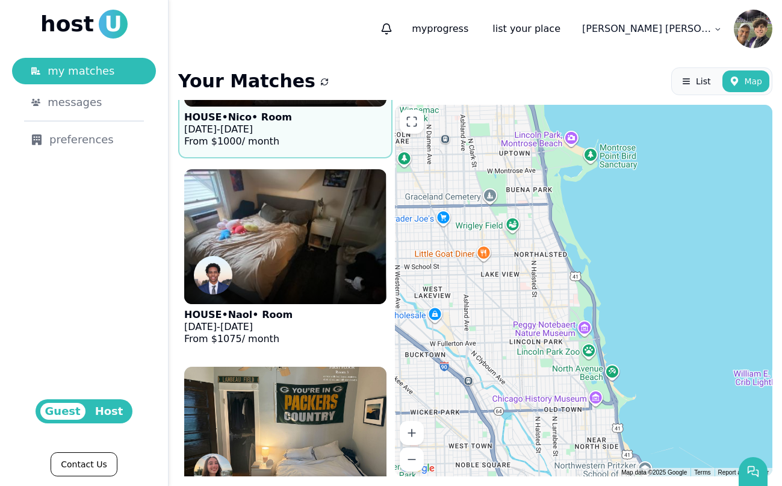
scroll to position [2949, 0]
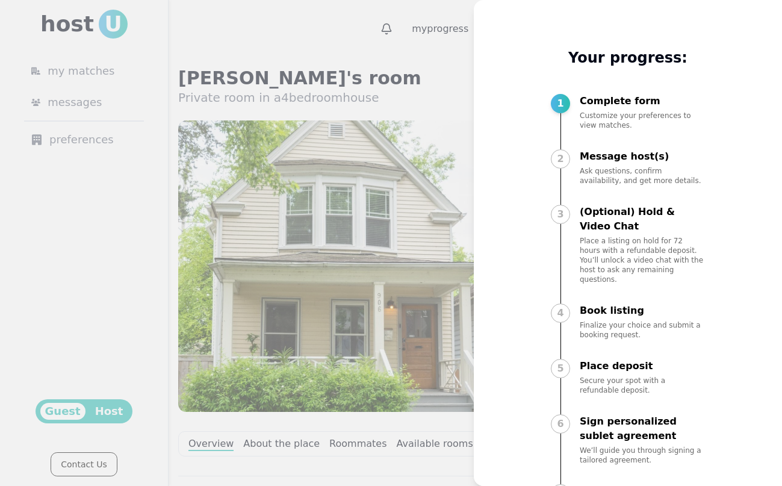
click at [435, 106] on div at bounding box center [391, 243] width 782 height 486
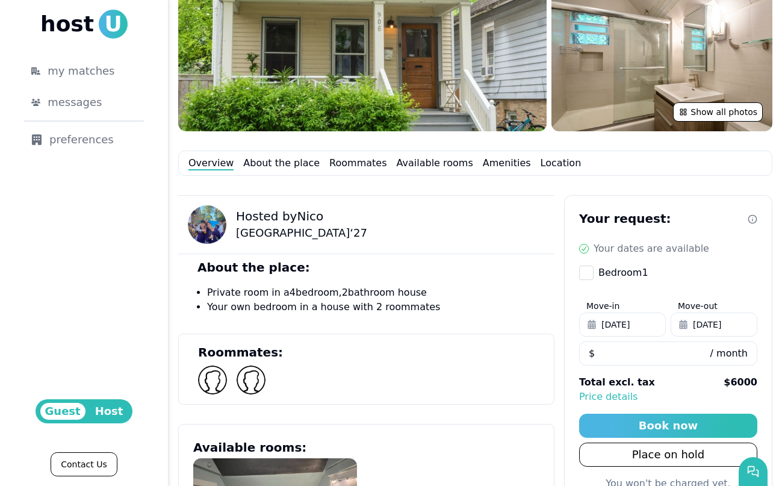
scroll to position [294, 0]
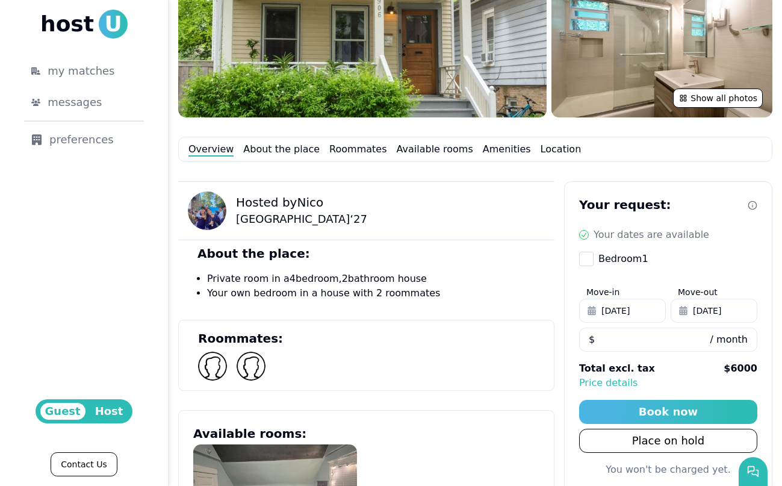
click at [218, 210] on img at bounding box center [207, 210] width 39 height 39
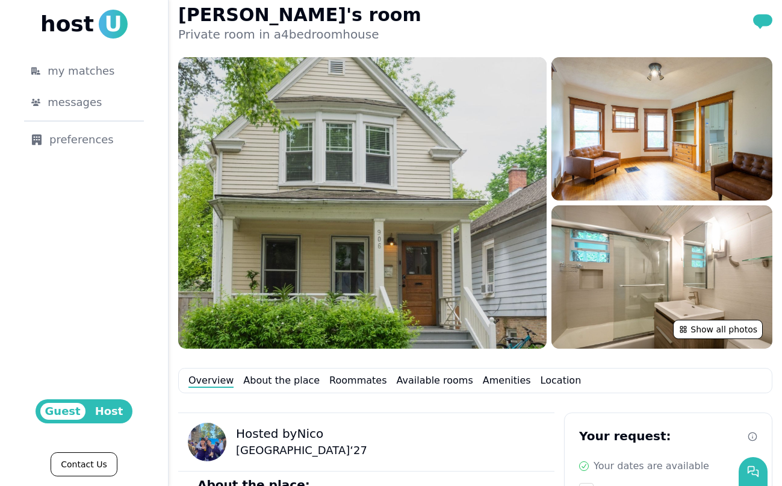
scroll to position [69, 0]
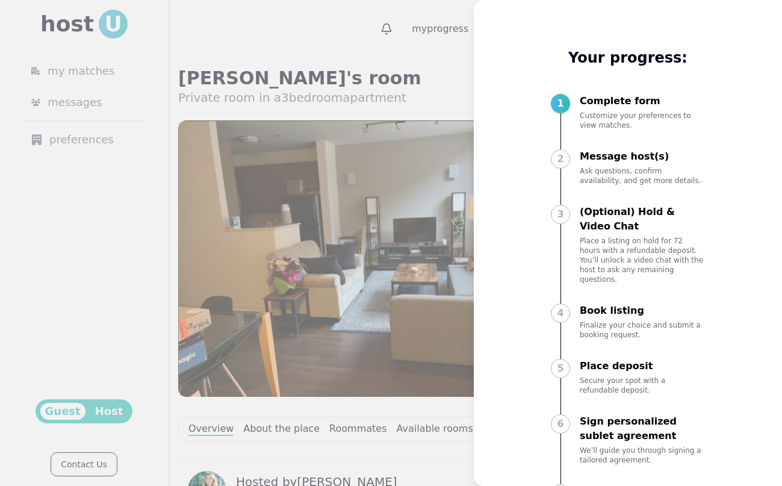
click at [424, 91] on div at bounding box center [391, 243] width 782 height 486
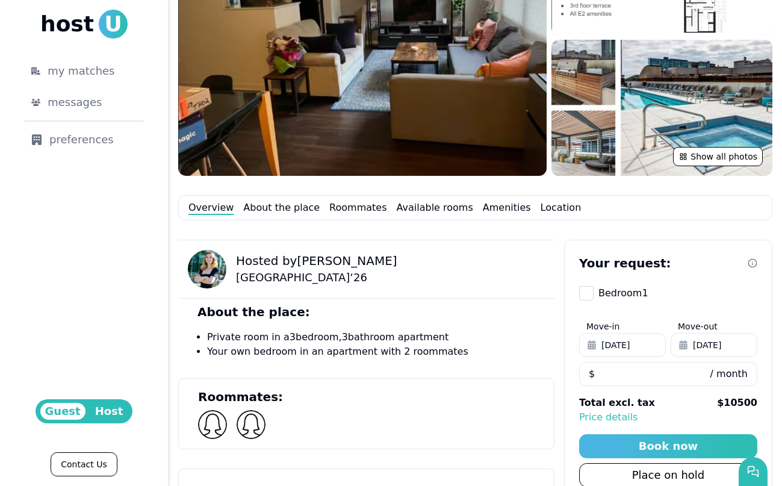
scroll to position [222, 0]
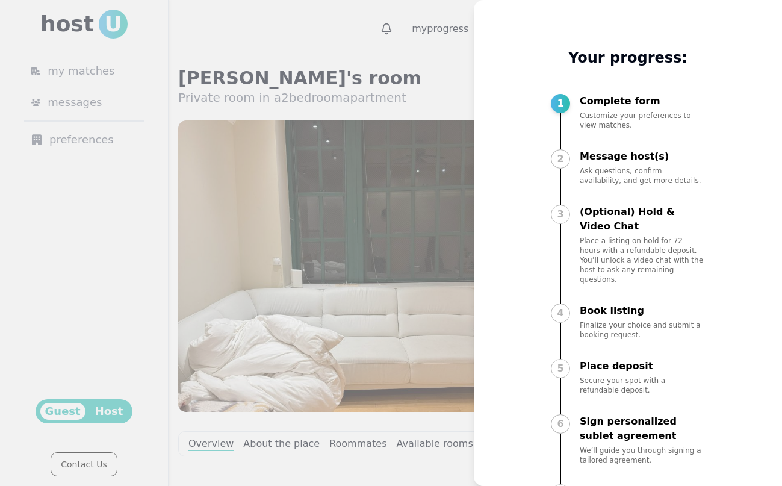
click at [430, 137] on div at bounding box center [391, 243] width 782 height 486
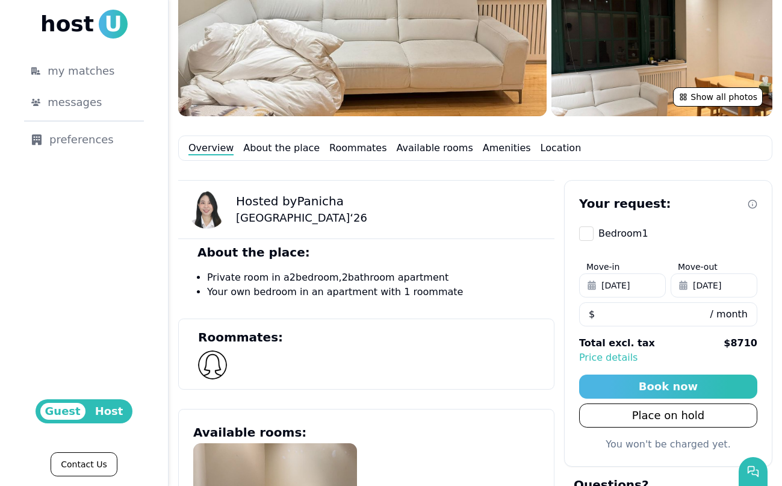
scroll to position [298, 0]
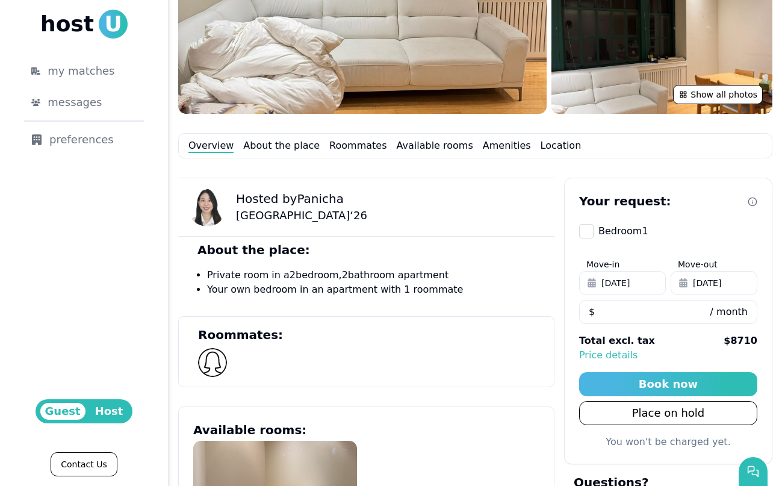
click at [355, 137] on div "Overview About the place Roommates Available rooms Amenities Location" at bounding box center [475, 145] width 594 height 25
click at [355, 144] on link "Roommates" at bounding box center [357, 145] width 57 height 14
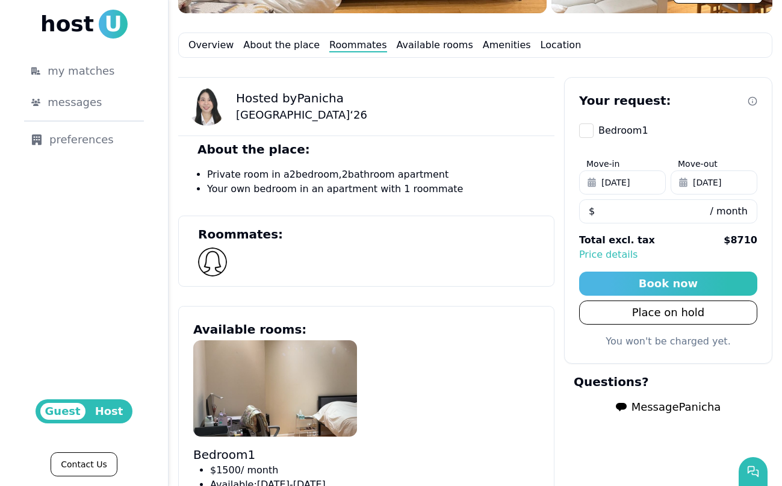
scroll to position [400, 0]
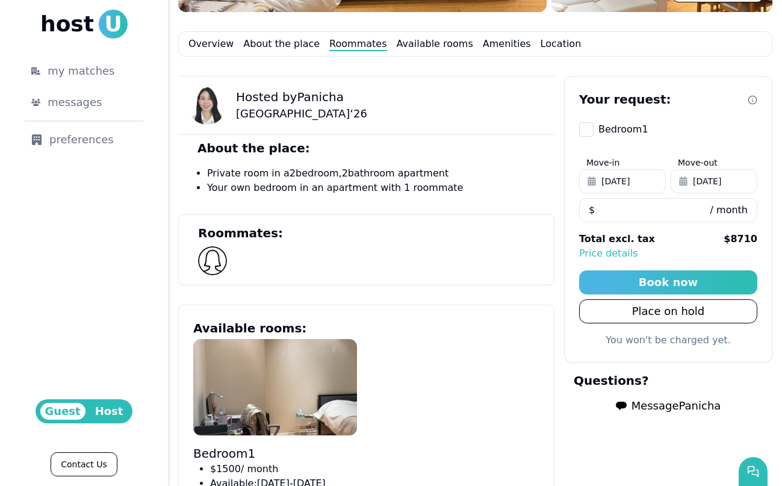
click at [707, 181] on span "[DATE]" at bounding box center [707, 181] width 28 height 12
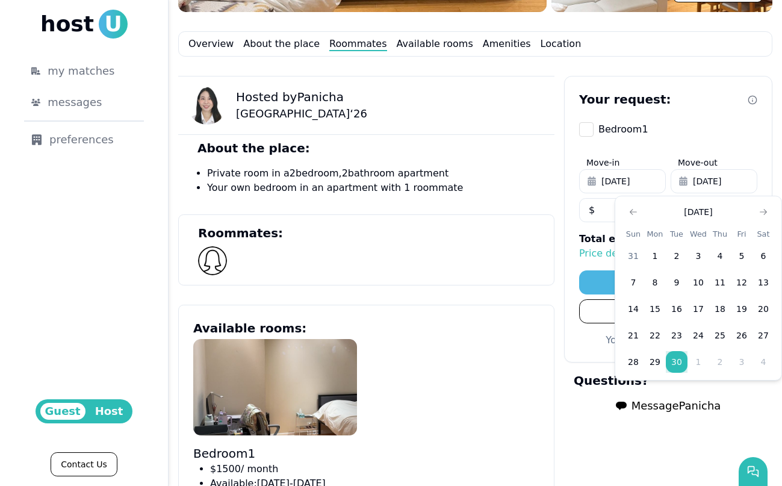
click at [561, 211] on div "Hosted by Panicha Northwestern University ‘ 26 About the place: Private room in…" at bounding box center [475, 407] width 594 height 662
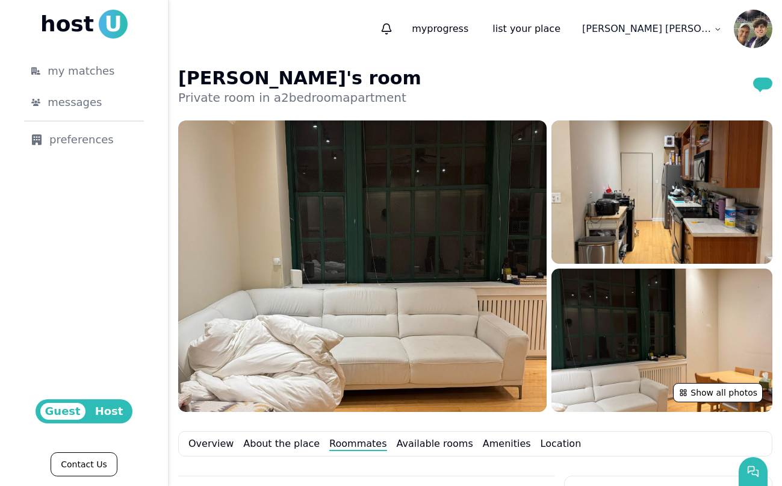
scroll to position [0, 0]
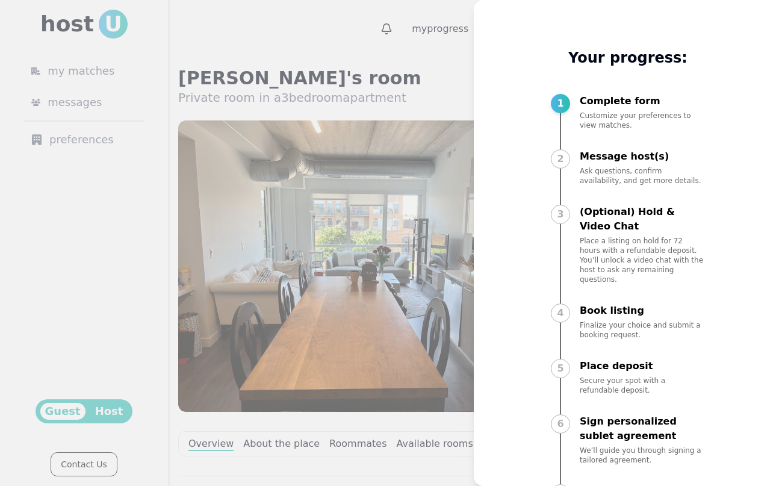
click at [445, 95] on div at bounding box center [391, 243] width 782 height 486
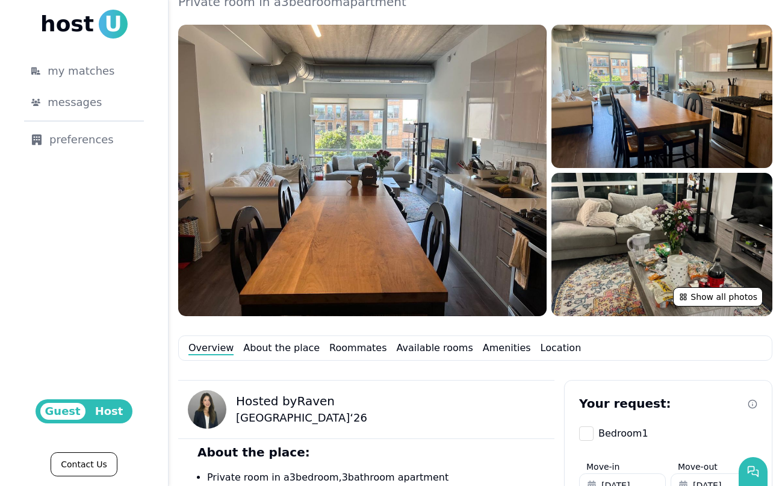
scroll to position [95, 0]
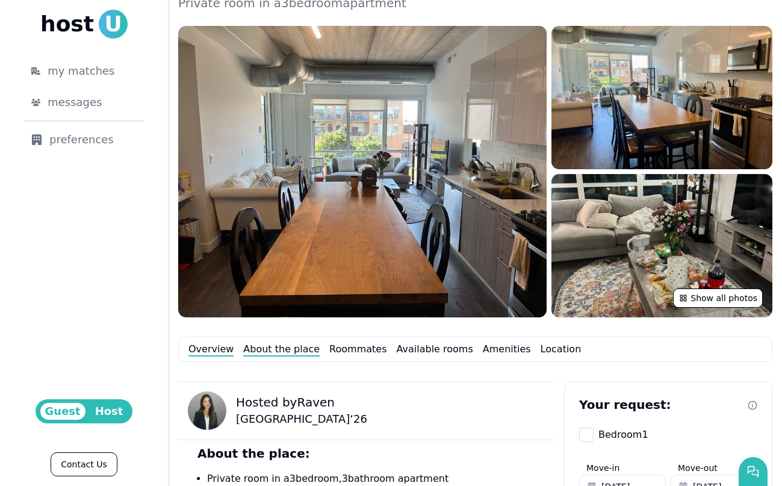
click at [300, 343] on link "About the place" at bounding box center [281, 349] width 76 height 14
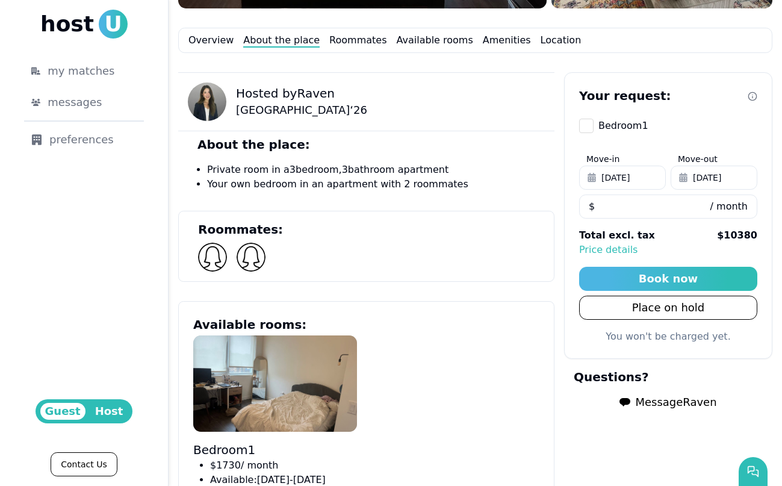
scroll to position [415, 0]
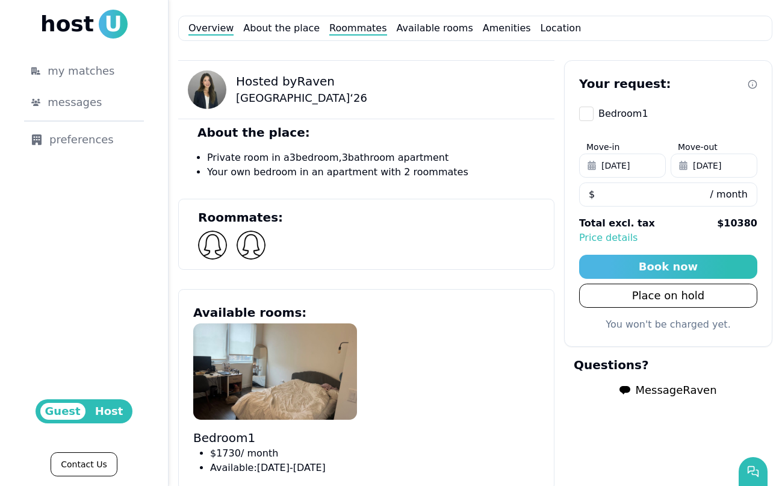
click at [348, 30] on link "Roommates" at bounding box center [357, 28] width 57 height 14
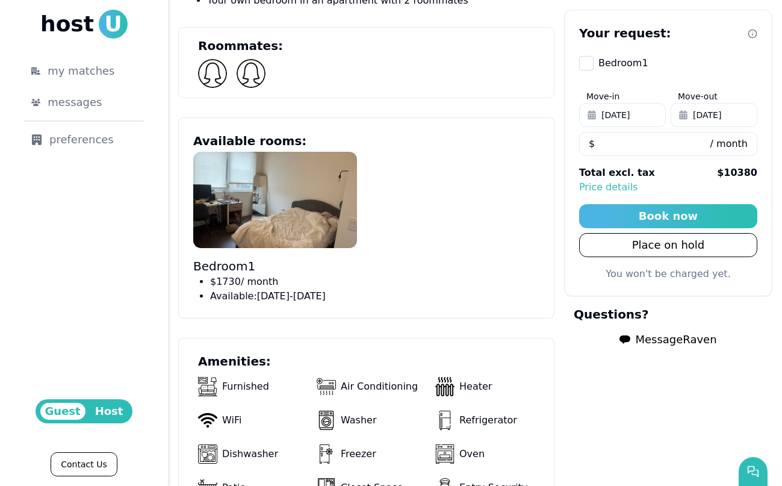
scroll to position [614, 0]
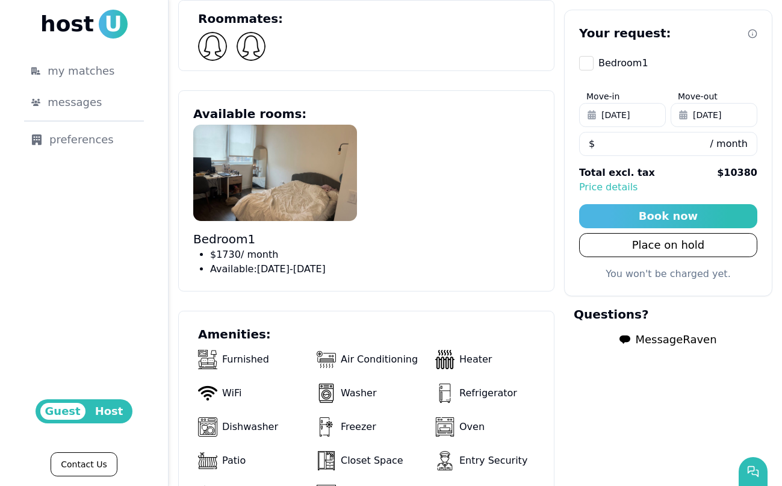
click at [250, 57] on img at bounding box center [251, 46] width 29 height 29
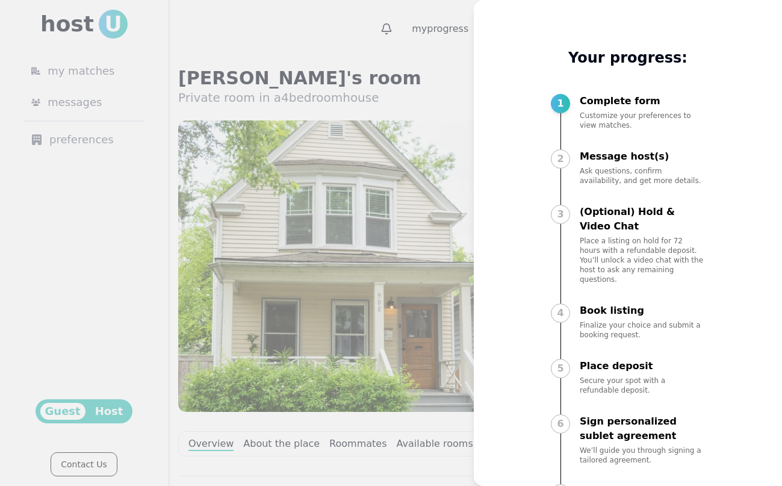
click at [412, 93] on div at bounding box center [391, 243] width 782 height 486
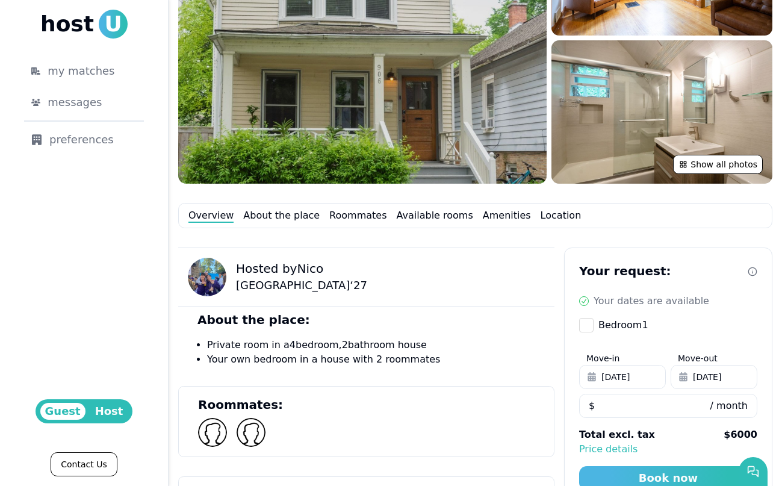
scroll to position [242, 0]
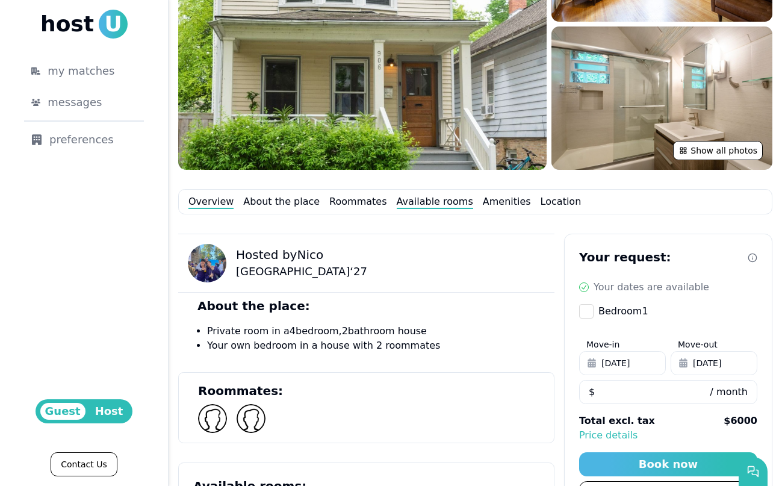
click at [421, 201] on link "Available rooms" at bounding box center [435, 201] width 76 height 14
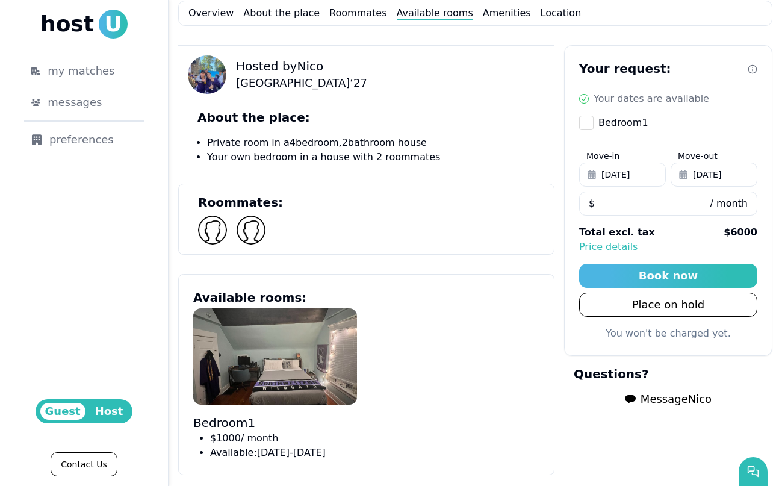
scroll to position [426, 0]
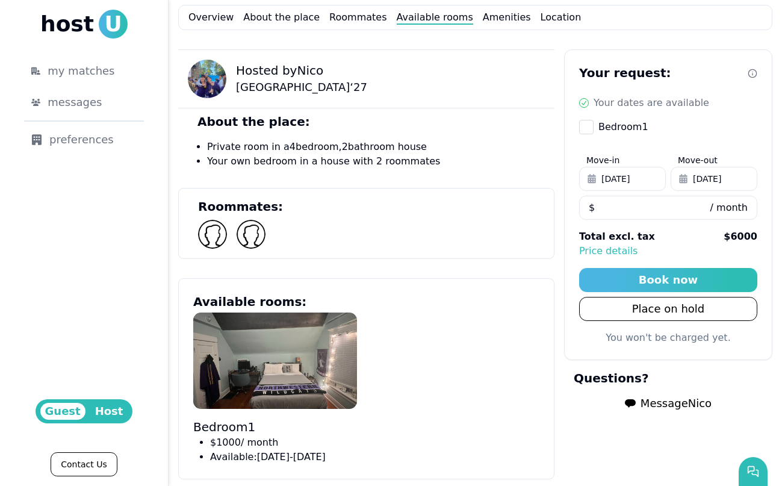
click at [690, 171] on button "[DATE]" at bounding box center [714, 179] width 87 height 24
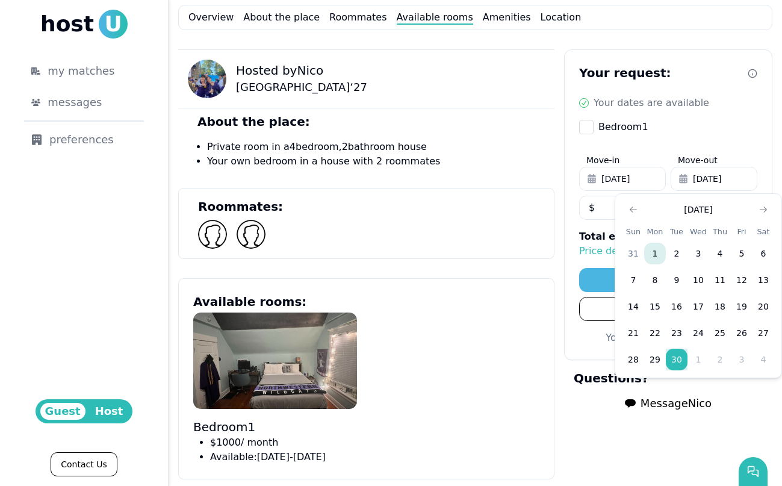
click at [651, 252] on button "1" at bounding box center [655, 254] width 22 height 22
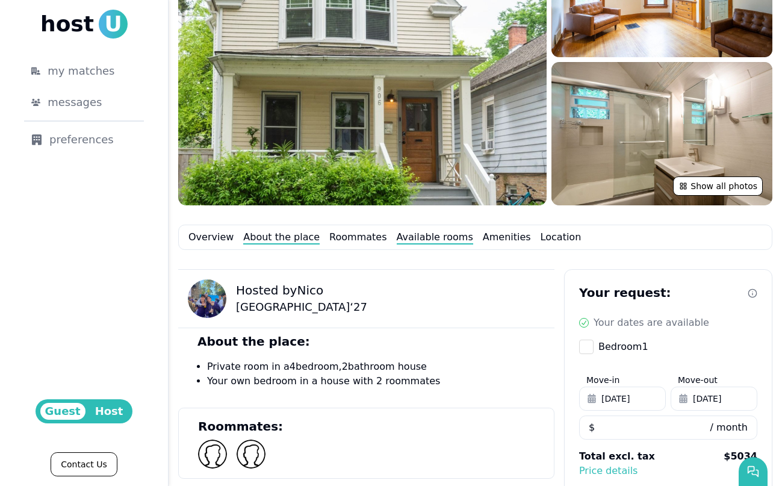
click at [295, 238] on link "About the place" at bounding box center [281, 237] width 76 height 14
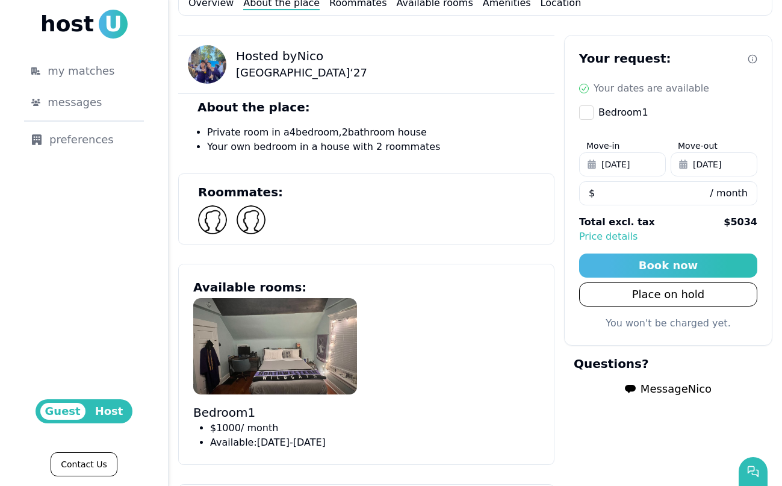
scroll to position [476, 0]
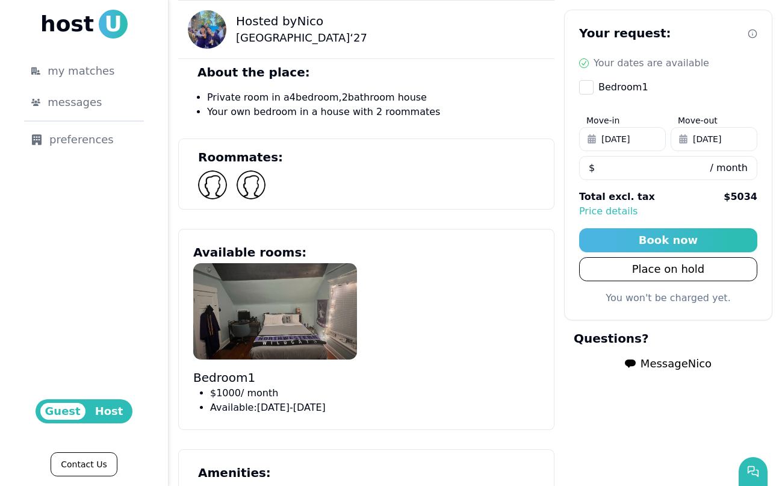
click at [322, 293] on img at bounding box center [275, 311] width 164 height 96
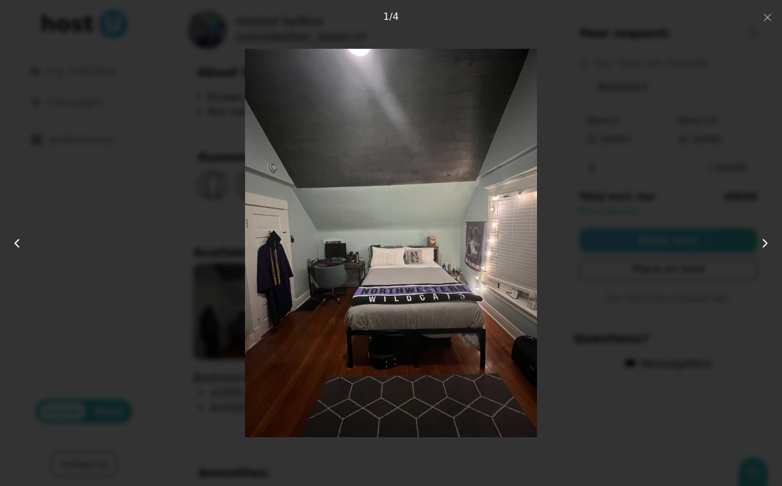
click at [583, 149] on div at bounding box center [390, 243] width 625 height 389
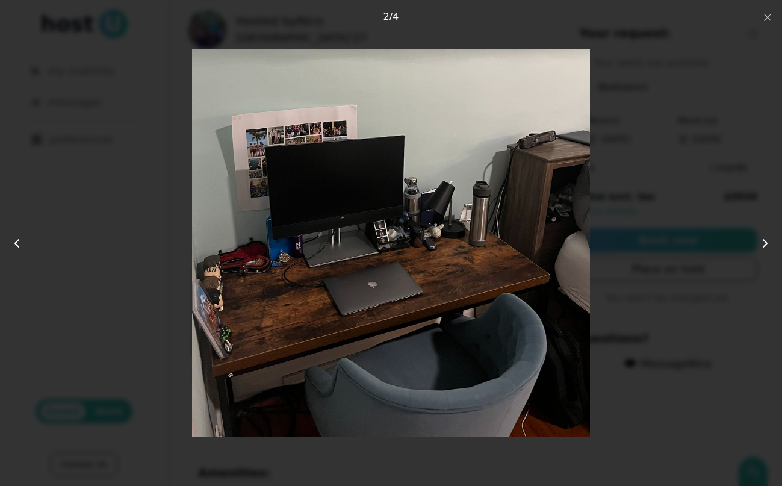
click at [703, 104] on div at bounding box center [390, 243] width 625 height 389
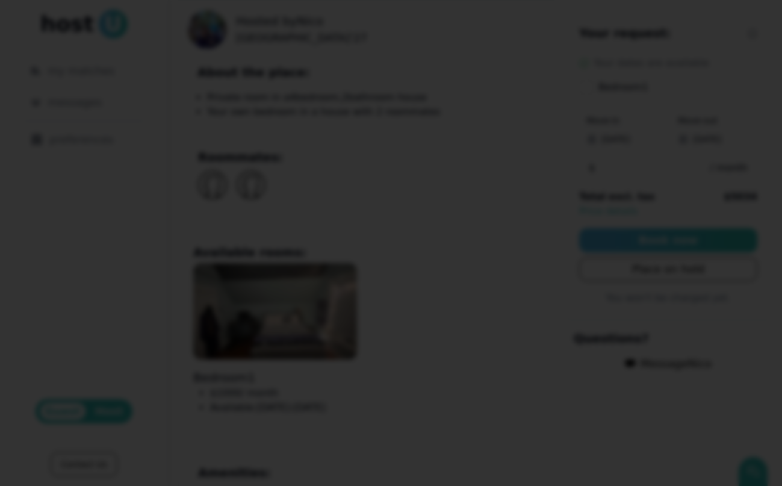
click at [767, 31] on div at bounding box center [391, 243] width 782 height 486
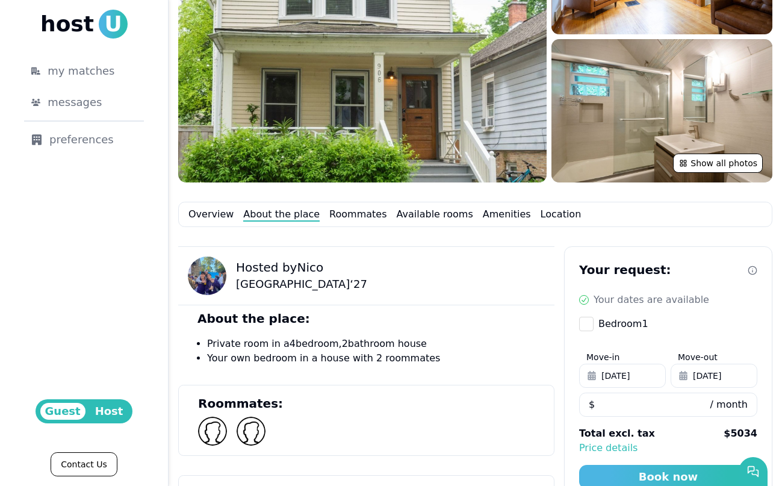
scroll to position [158, 0]
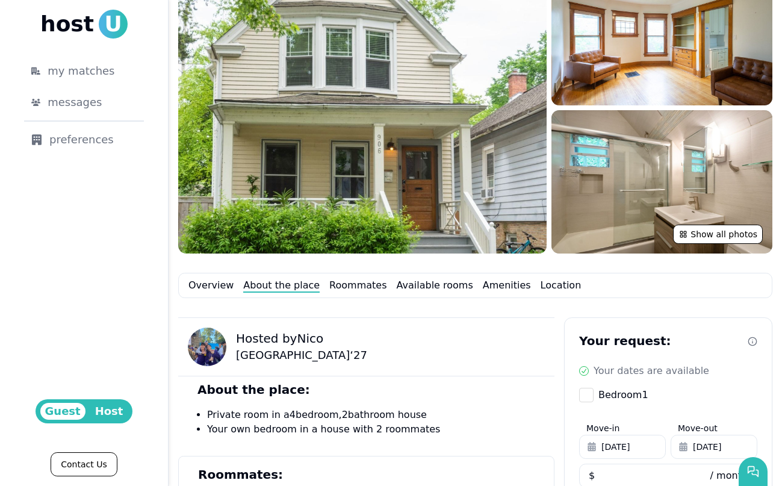
click at [217, 352] on img at bounding box center [207, 346] width 39 height 39
click at [215, 285] on link "Overview" at bounding box center [210, 285] width 45 height 14
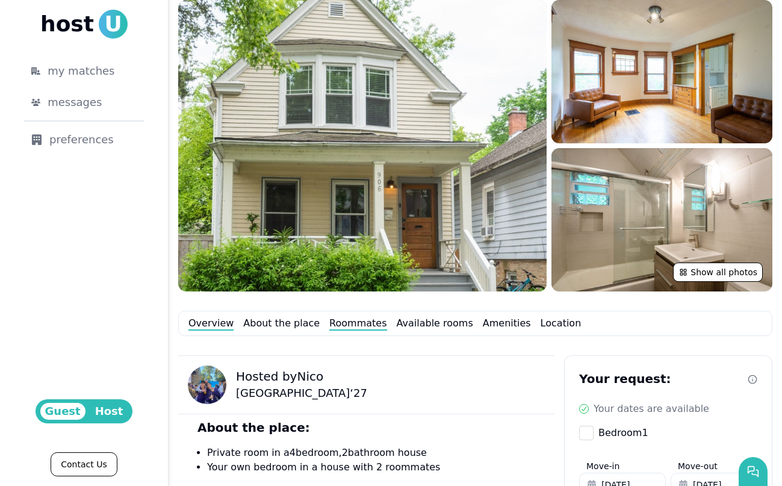
click at [352, 324] on link "Roommates" at bounding box center [357, 323] width 57 height 14
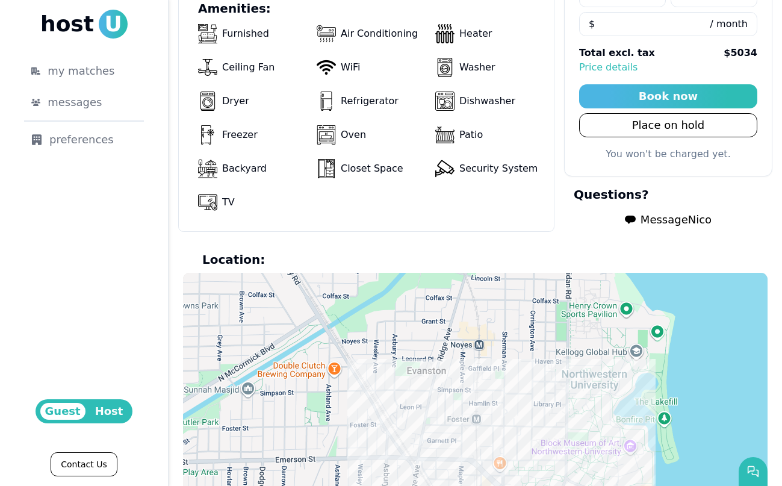
scroll to position [942, 0]
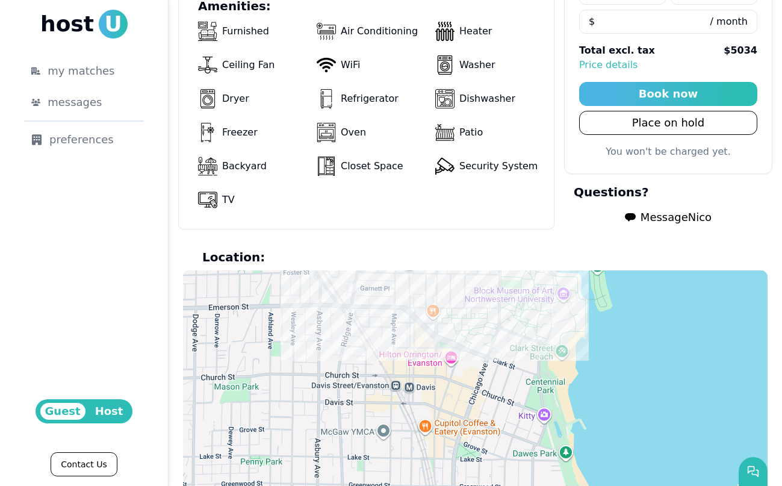
drag, startPoint x: 447, startPoint y: 322, endPoint x: 457, endPoint y: 405, distance: 83.6
click at [457, 405] on div at bounding box center [475, 408] width 585 height 277
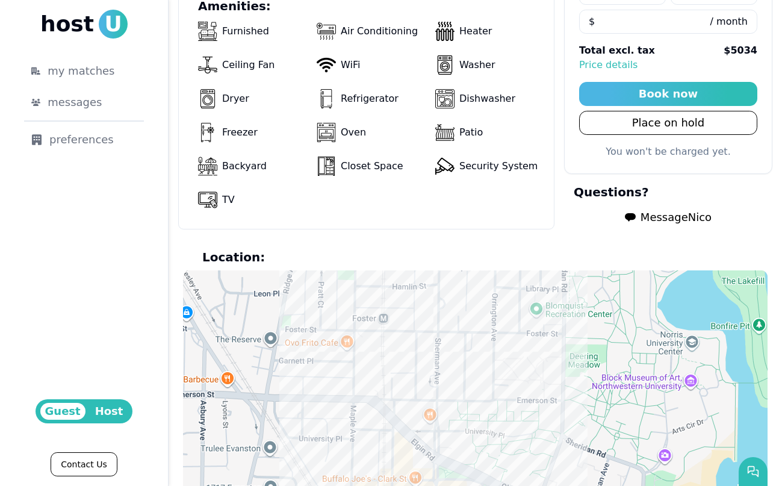
drag, startPoint x: 420, startPoint y: 359, endPoint x: 428, endPoint y: 403, distance: 44.2
click at [428, 403] on div at bounding box center [475, 408] width 585 height 277
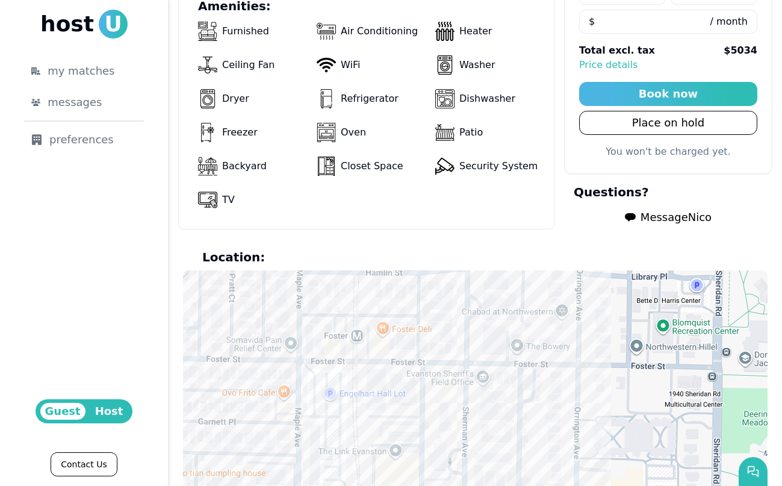
drag, startPoint x: 496, startPoint y: 357, endPoint x: 500, endPoint y: 448, distance: 91.6
click at [500, 448] on div at bounding box center [475, 408] width 585 height 277
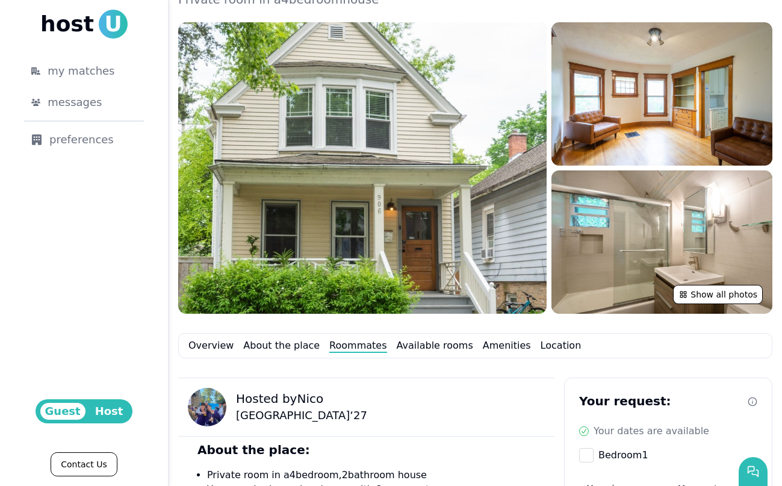
scroll to position [81, 0]
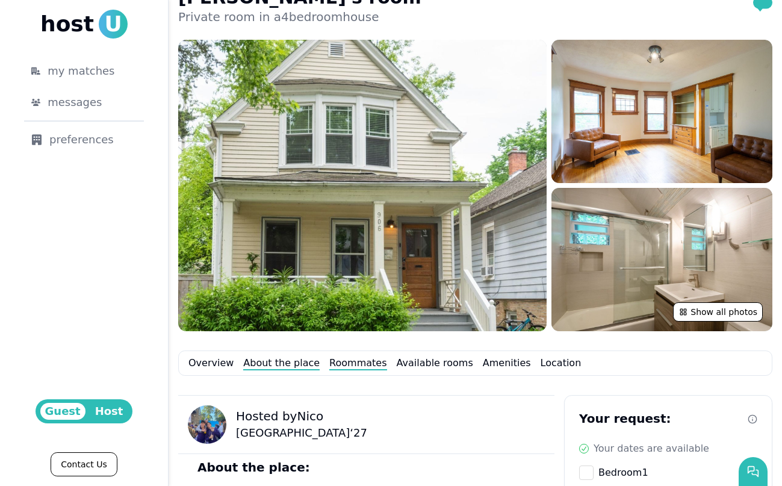
click at [298, 359] on link "About the place" at bounding box center [281, 363] width 76 height 14
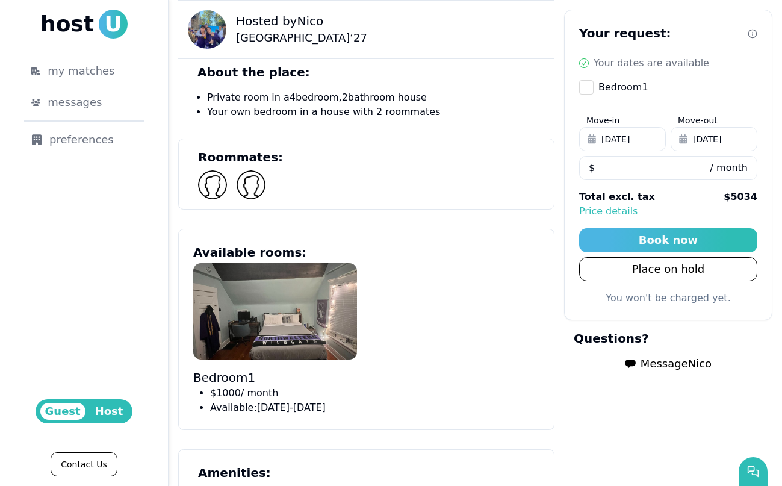
click at [247, 184] on img at bounding box center [251, 184] width 29 height 29
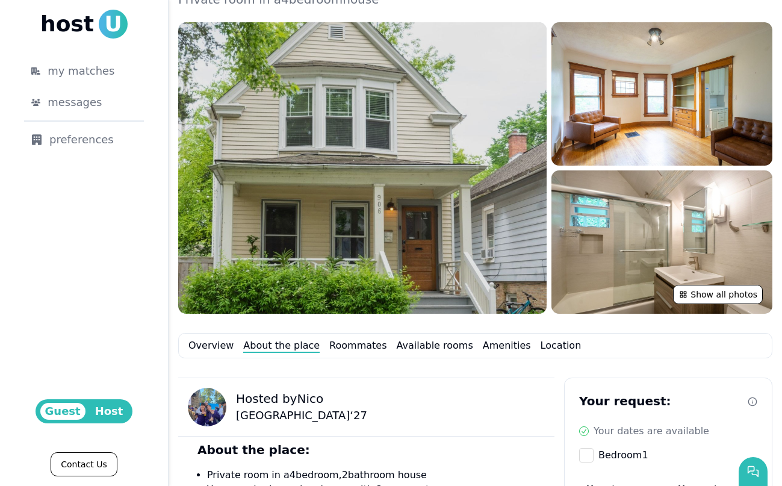
scroll to position [82, 0]
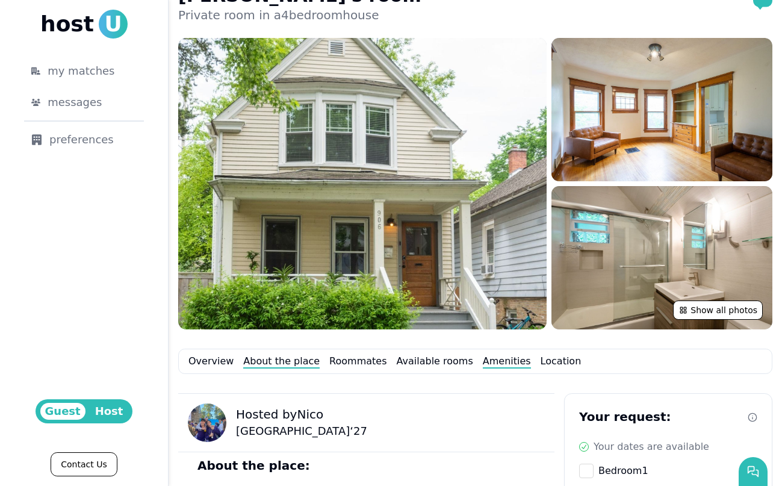
click at [483, 362] on link "Amenities" at bounding box center [507, 361] width 48 height 14
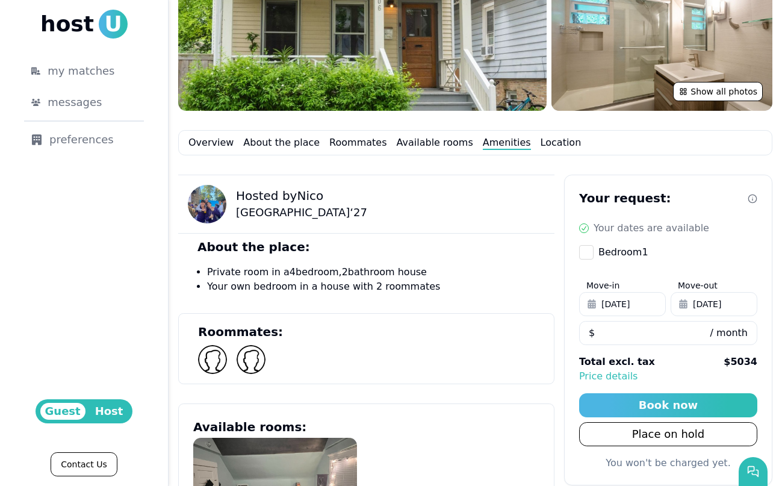
scroll to position [209, 0]
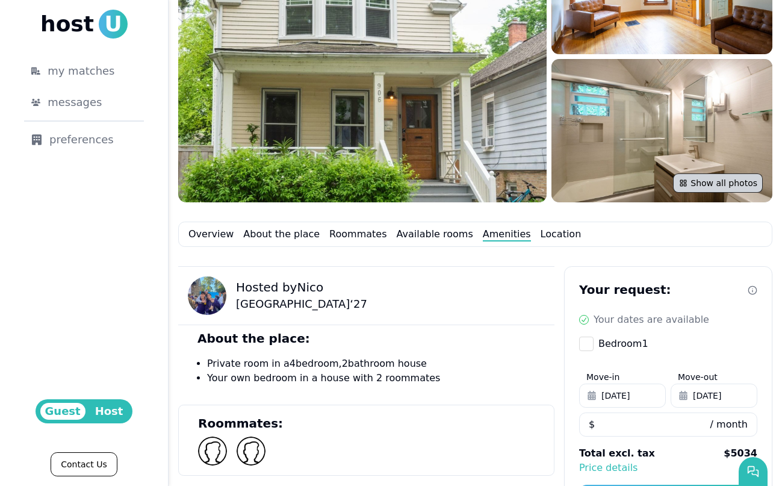
click at [686, 186] on use at bounding box center [683, 183] width 6 height 6
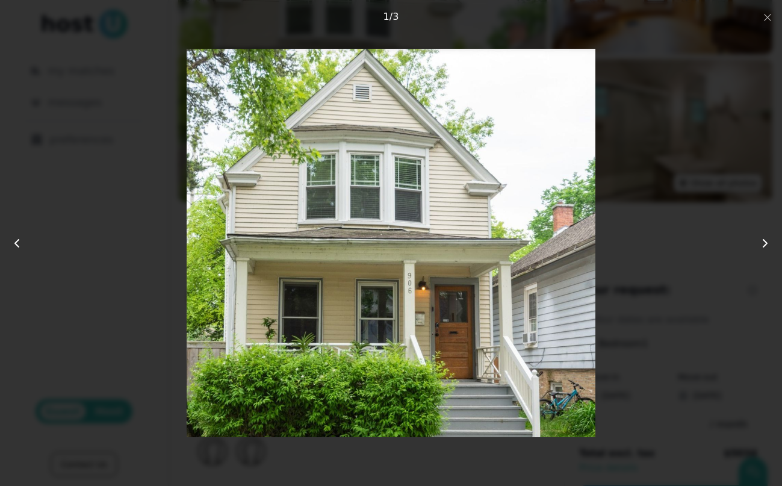
click at [647, 132] on div at bounding box center [390, 243] width 625 height 389
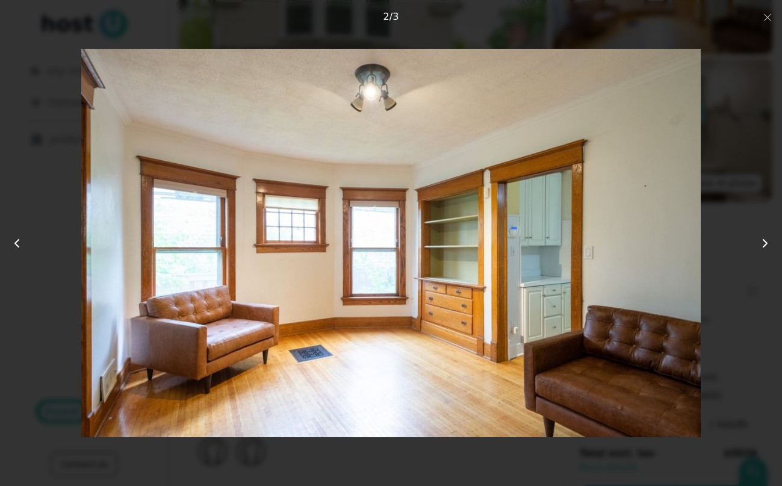
click at [740, 117] on div "3 photos Close 2 / 3" at bounding box center [391, 243] width 705 height 409
click at [752, 240] on button at bounding box center [755, 242] width 53 height 73
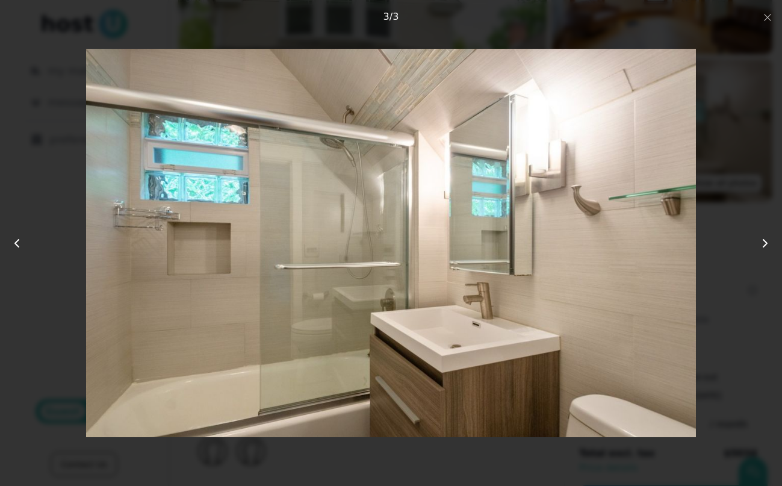
click at [752, 240] on button at bounding box center [755, 242] width 53 height 73
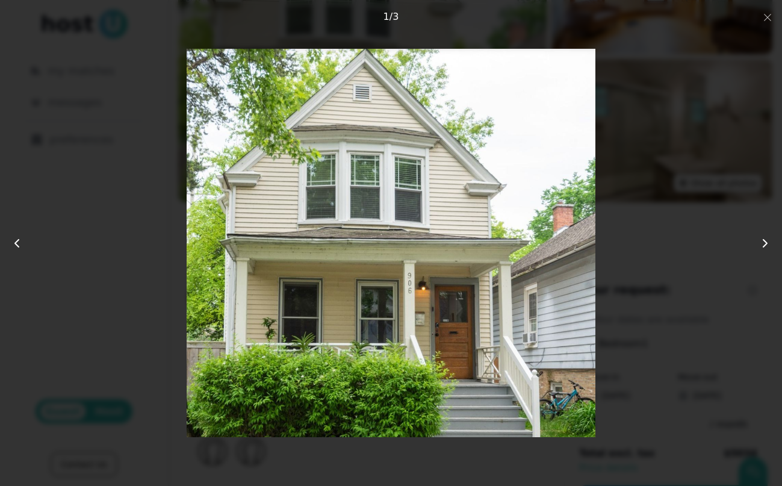
click at [752, 240] on button at bounding box center [755, 242] width 53 height 73
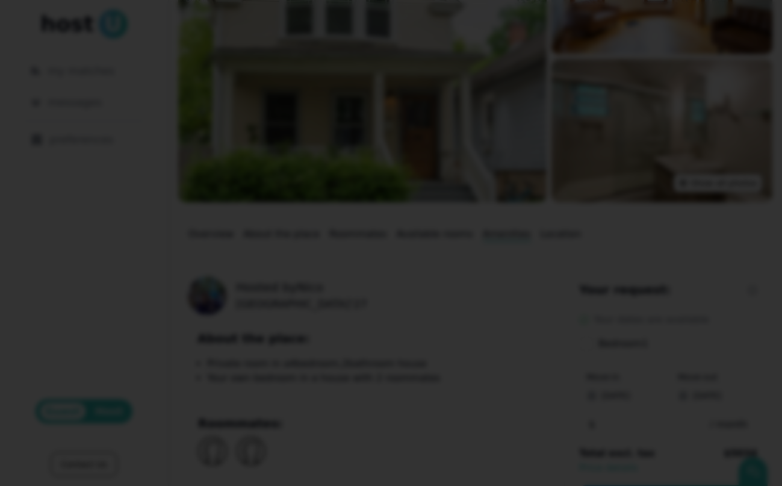
click at [766, 25] on div at bounding box center [391, 243] width 782 height 486
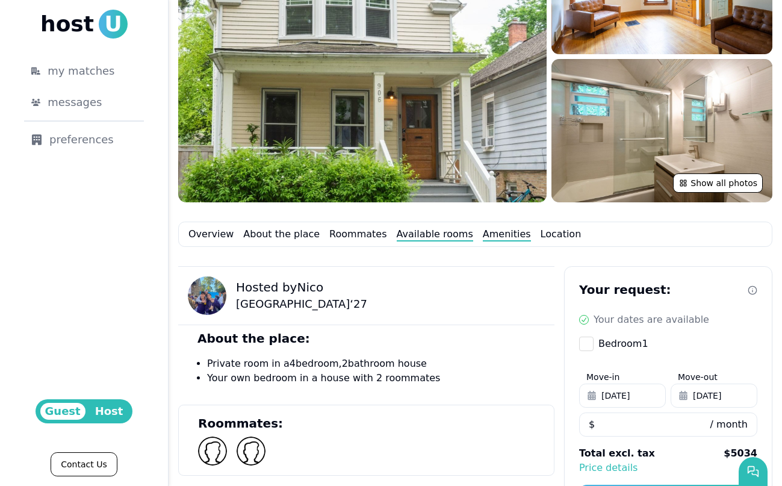
click at [397, 232] on link "Available rooms" at bounding box center [435, 234] width 76 height 14
